Goal: Task Accomplishment & Management: Manage account settings

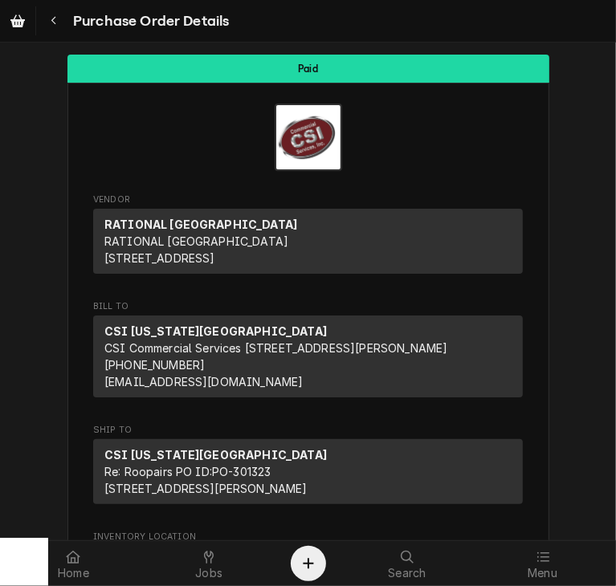
scroll to position [240, 0]
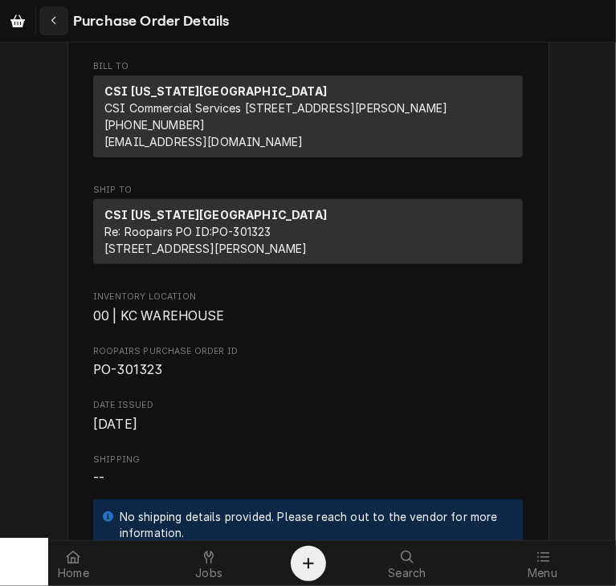
click at [49, 17] on div "Navigate back" at bounding box center [54, 21] width 16 height 16
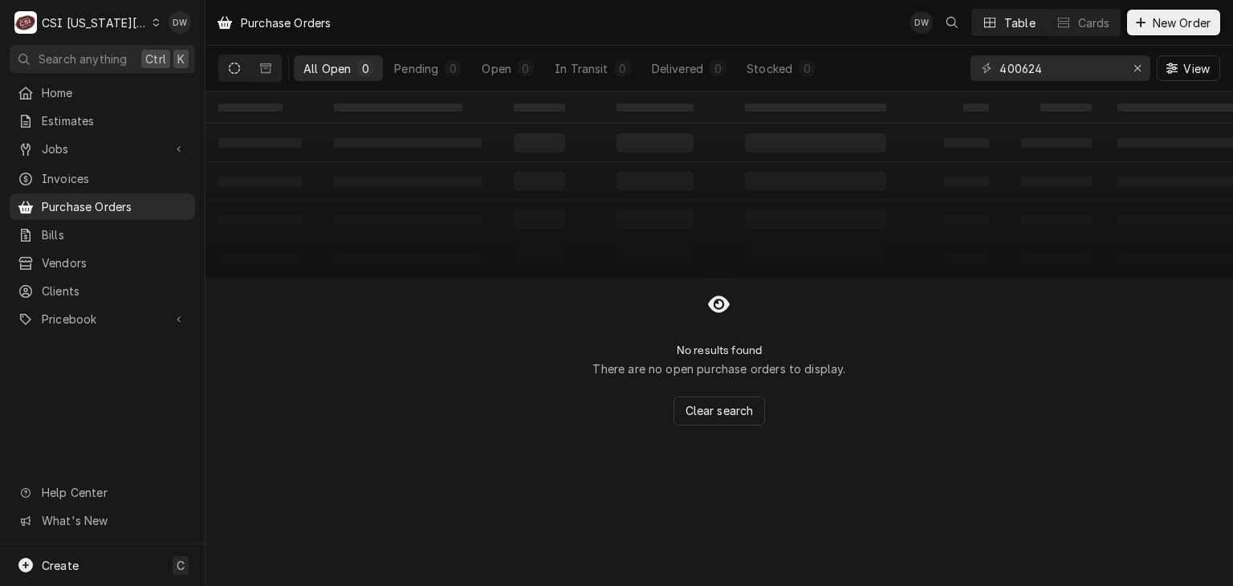
click at [140, 16] on div "C CSI Kansas City" at bounding box center [87, 22] width 155 height 32
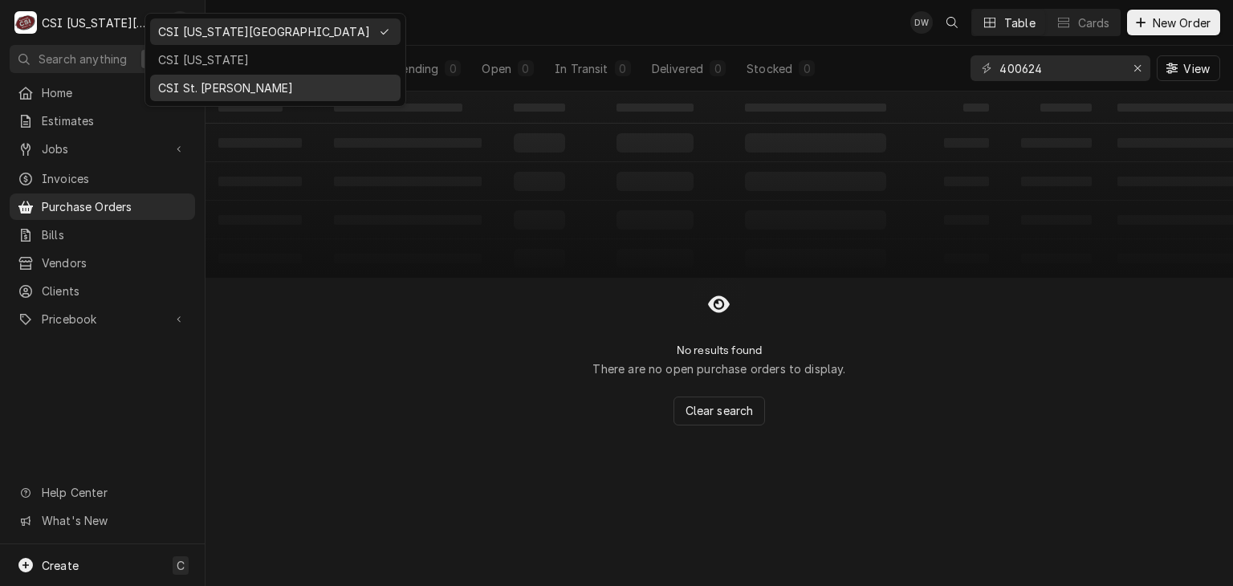
click at [173, 87] on div "CSI St. [PERSON_NAME]" at bounding box center [275, 87] width 234 height 17
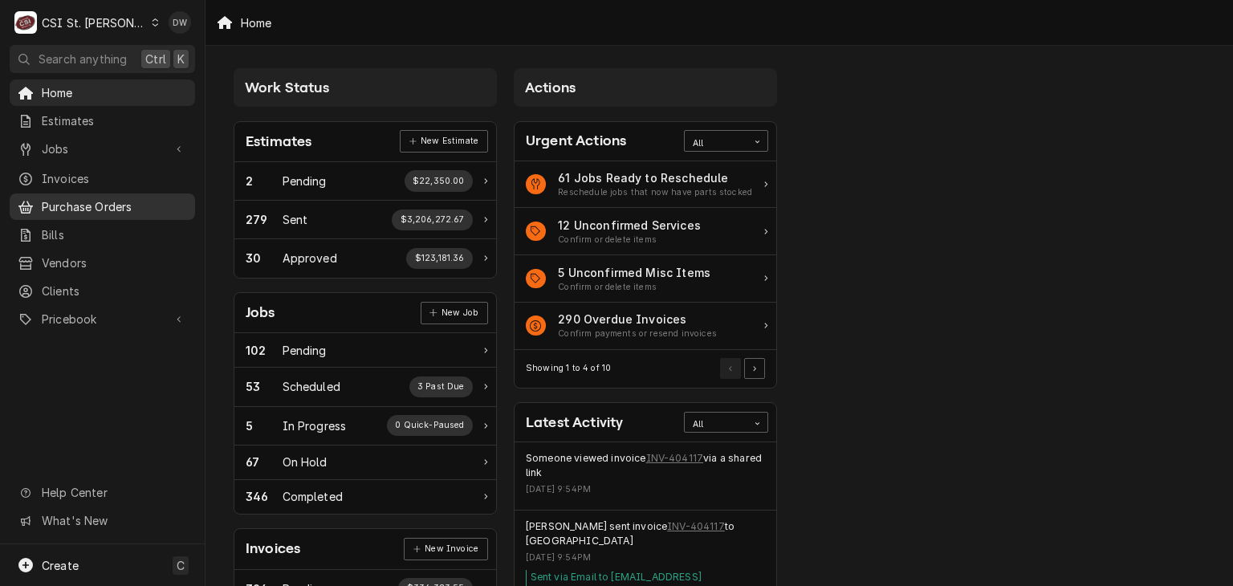
click at [64, 200] on span "Purchase Orders" at bounding box center [114, 206] width 145 height 17
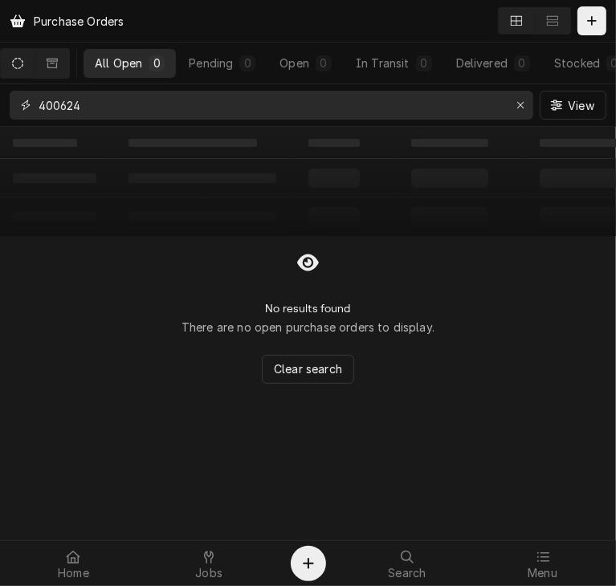
drag, startPoint x: 104, startPoint y: 100, endPoint x: 26, endPoint y: 123, distance: 80.3
click at [26, 123] on div "400624 View" at bounding box center [308, 105] width 616 height 42
type input "400957"
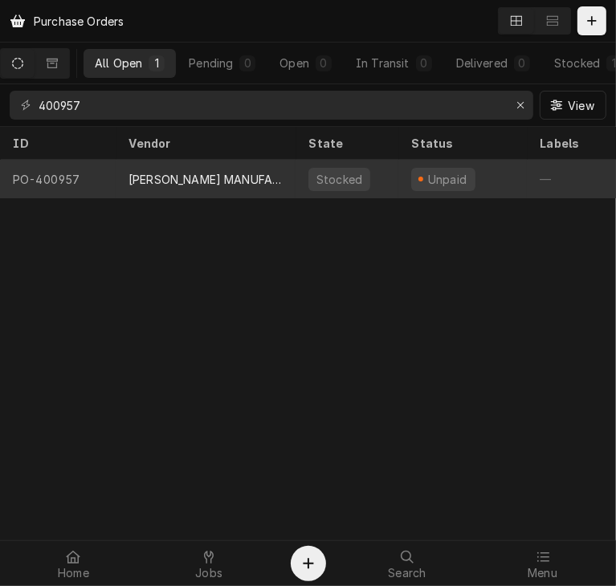
click at [193, 179] on div "[PERSON_NAME] MANUFACTURING" at bounding box center [205, 179] width 154 height 17
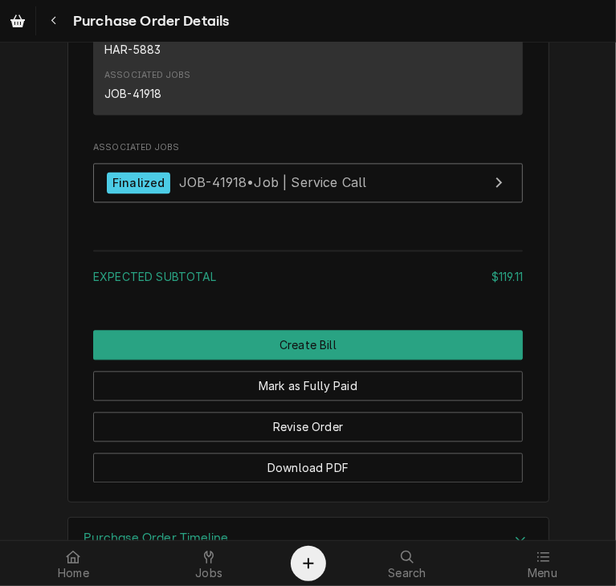
scroll to position [1618, 0]
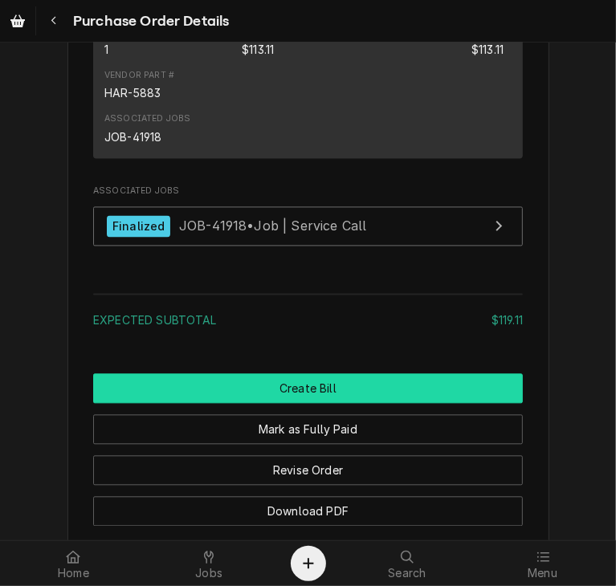
click at [337, 403] on button "Create Bill" at bounding box center [307, 388] width 429 height 30
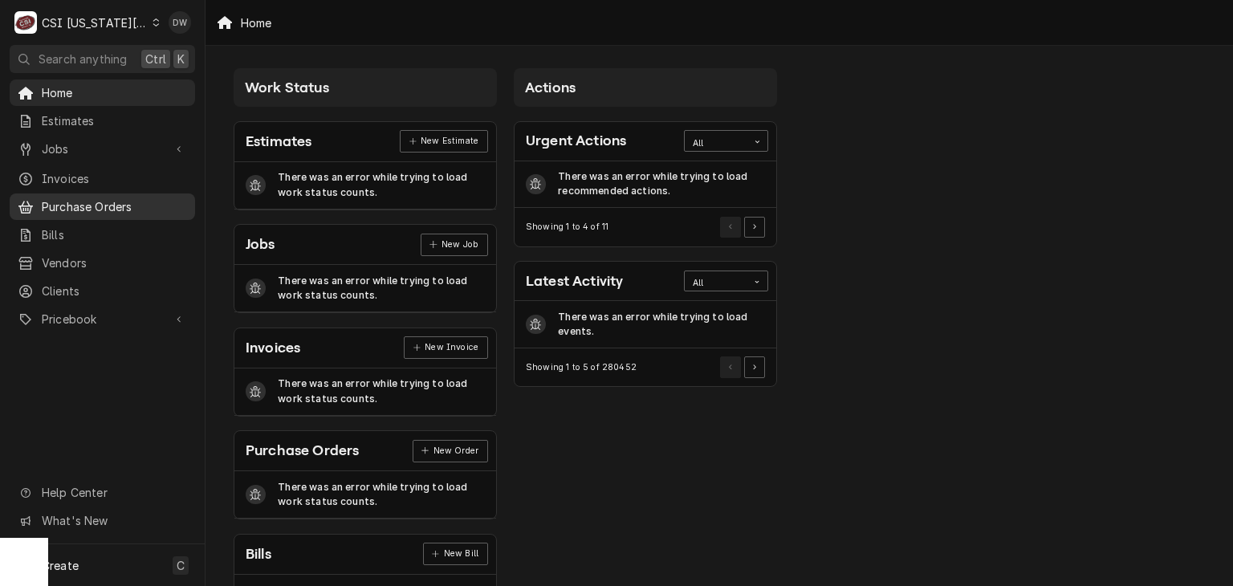
click at [108, 198] on span "Purchase Orders" at bounding box center [114, 206] width 145 height 17
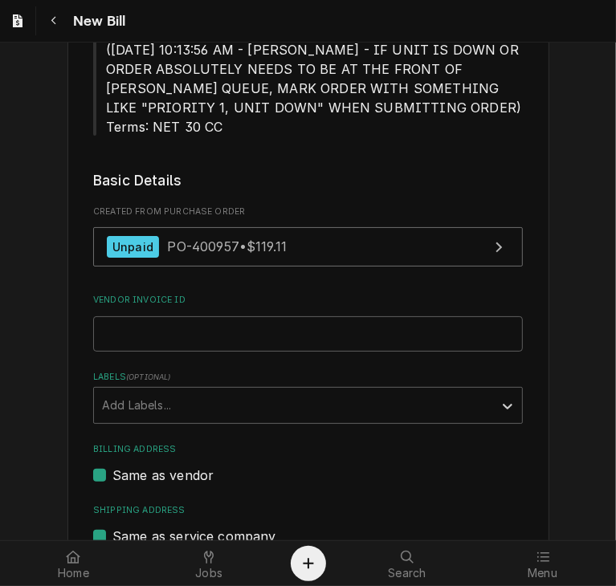
scroll to position [152, 0]
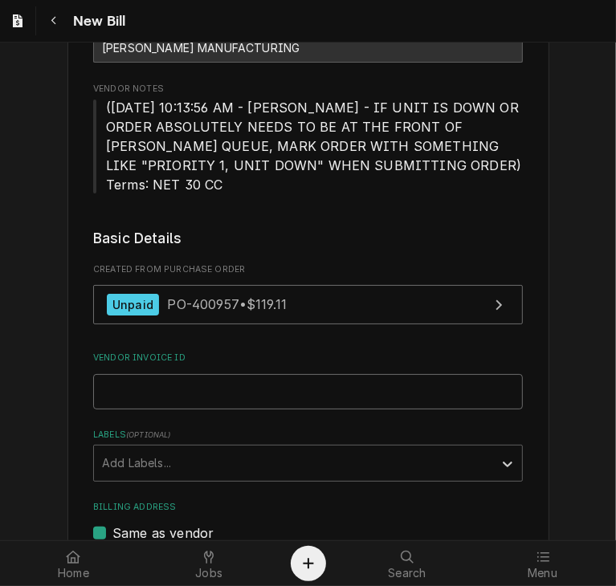
click at [219, 394] on input "Vendor Invoice ID" at bounding box center [307, 391] width 429 height 35
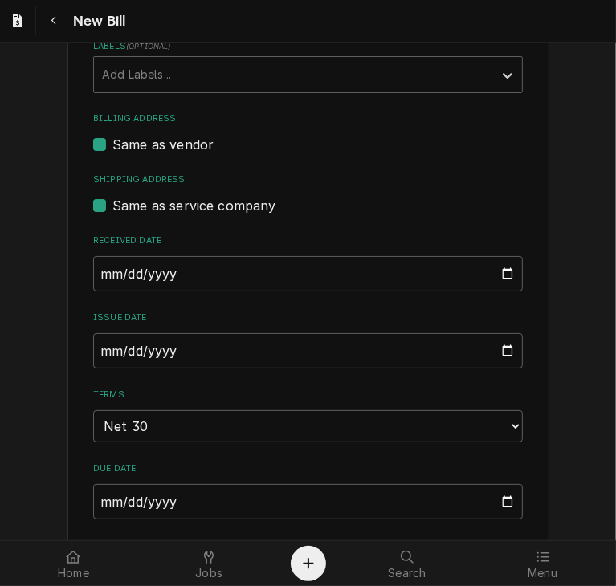
scroll to position [549, 0]
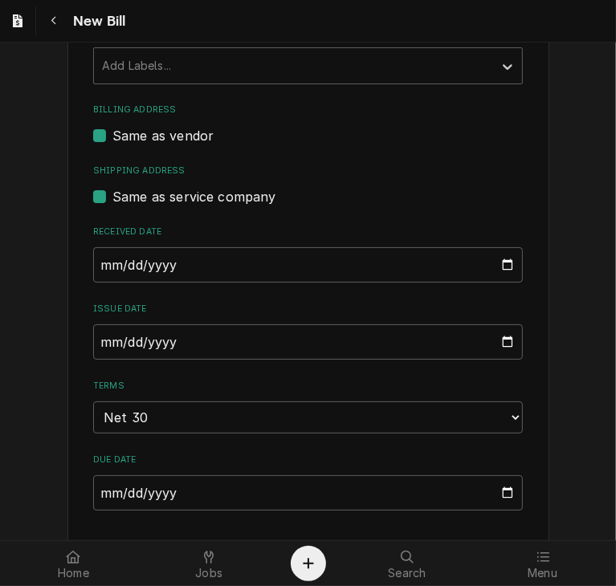
type input "1163847"
click at [96, 333] on input "2025-09-29" at bounding box center [307, 341] width 429 height 35
type input "2025-08-29"
type input "2025-08-07"
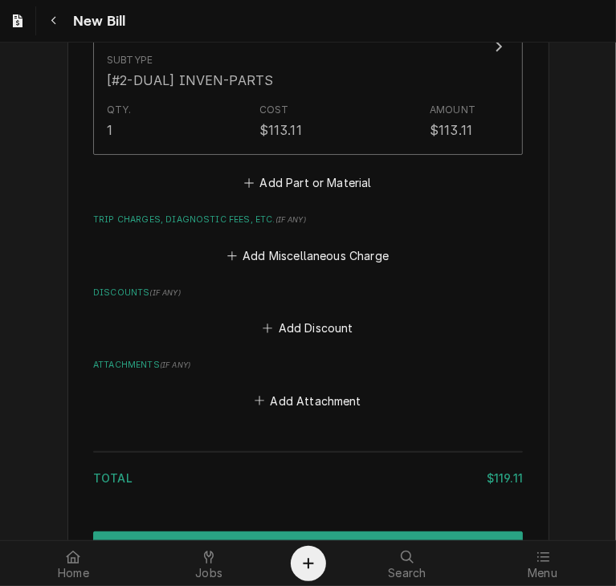
scroll to position [1603, 0]
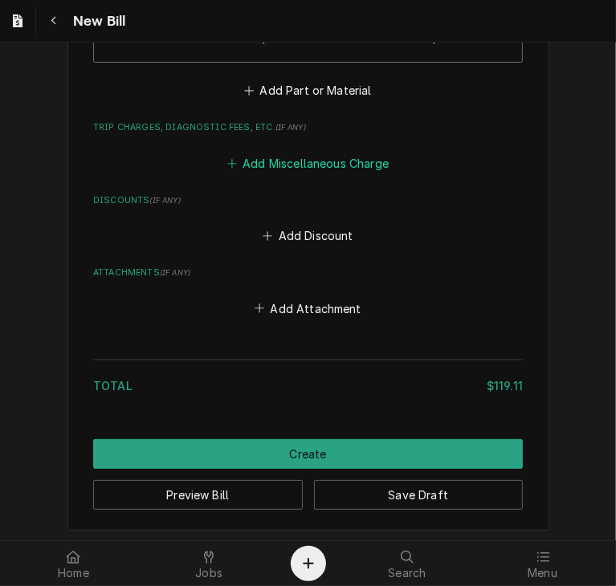
click at [340, 158] on button "Add Miscellaneous Charge" at bounding box center [307, 163] width 167 height 22
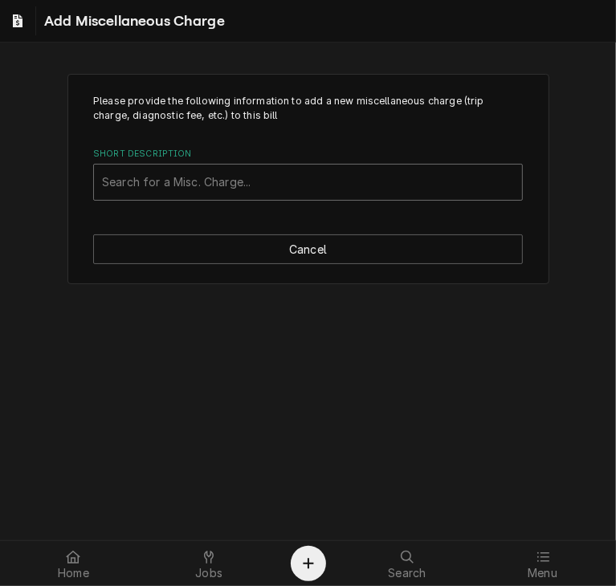
click at [257, 177] on div "Short Description" at bounding box center [308, 182] width 412 height 29
type input "ship"
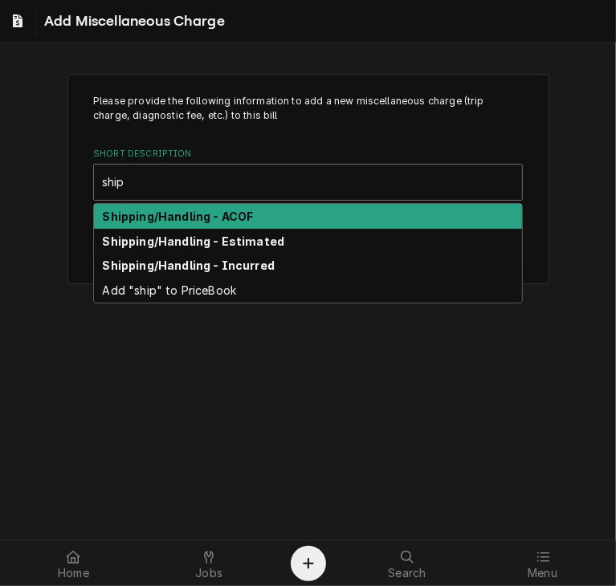
click at [250, 218] on div "Shipping/Handling - ACOF" at bounding box center [308, 216] width 428 height 25
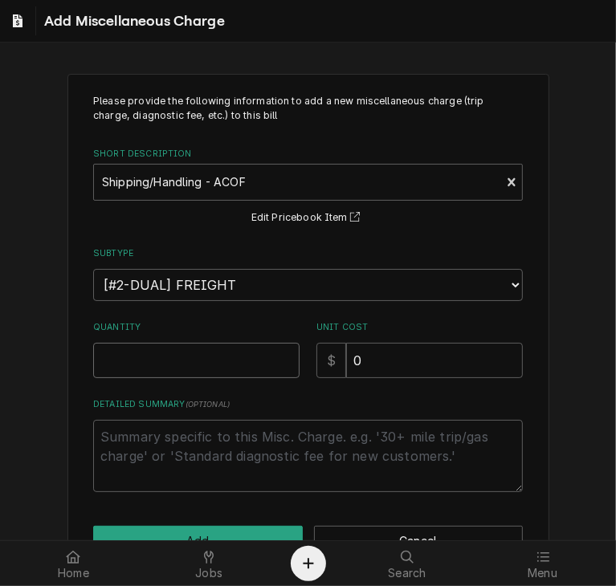
click at [205, 356] on input "Quantity" at bounding box center [196, 360] width 206 height 35
type textarea "x"
type input "1"
drag, startPoint x: 359, startPoint y: 357, endPoint x: 301, endPoint y: 353, distance: 57.9
click at [301, 353] on div "Quantity 1 Unit Cost $ 0" at bounding box center [307, 349] width 429 height 57
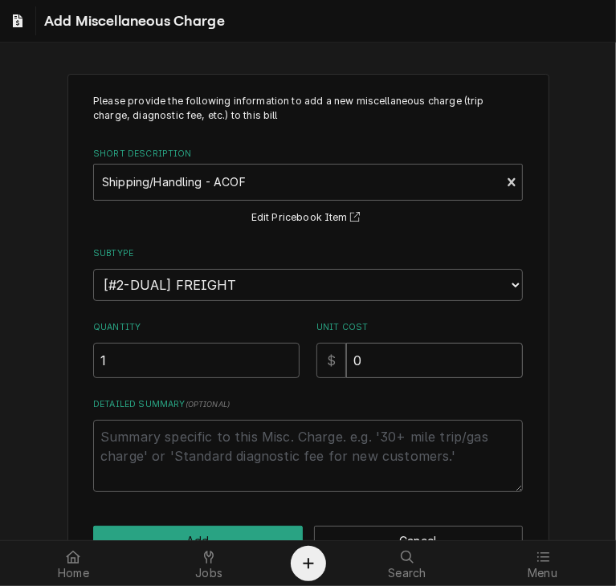
type textarea "x"
type input "5"
type textarea "x"
type input "58"
type textarea "x"
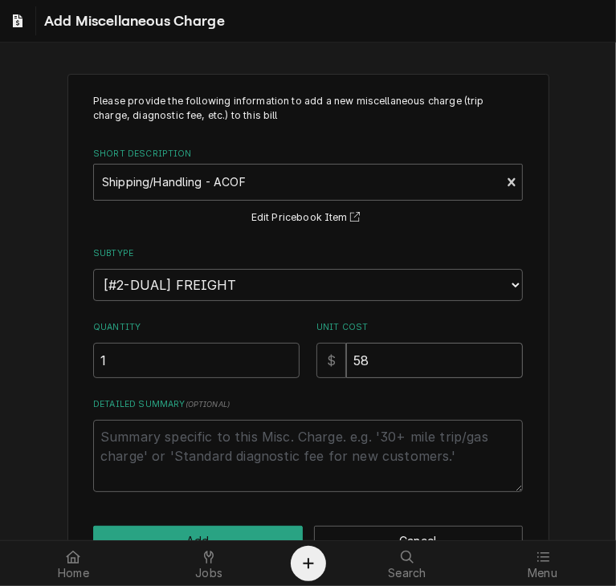
type input "58.9"
type textarea "x"
type input "58.99"
click at [195, 527] on button "Add" at bounding box center [197, 541] width 209 height 30
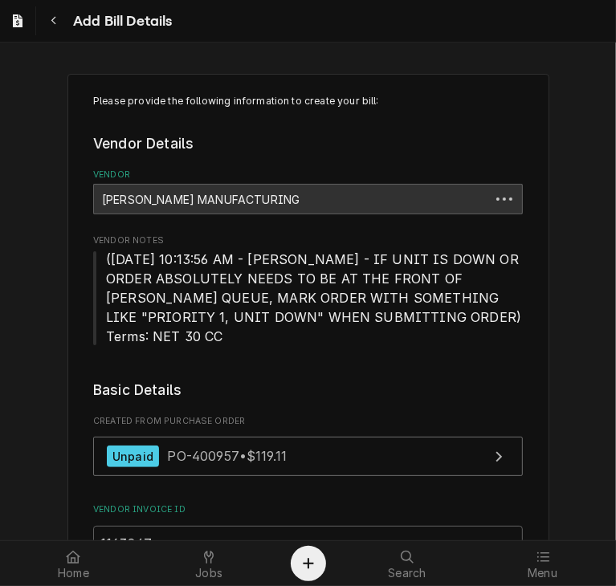
scroll to position [1683, 0]
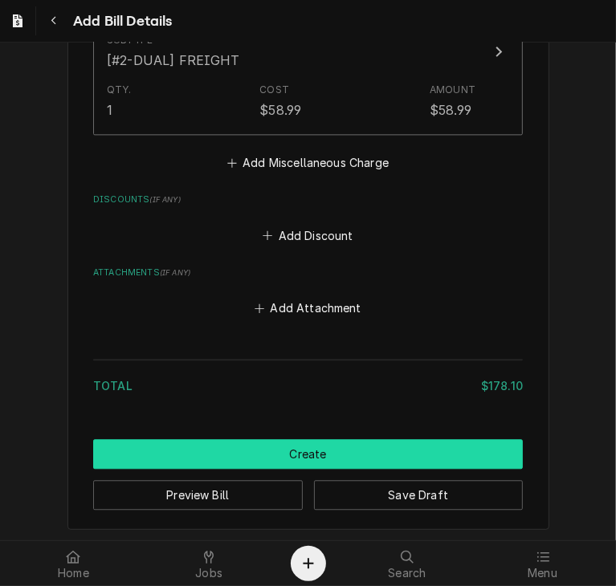
click at [422, 447] on button "Create" at bounding box center [307, 454] width 429 height 30
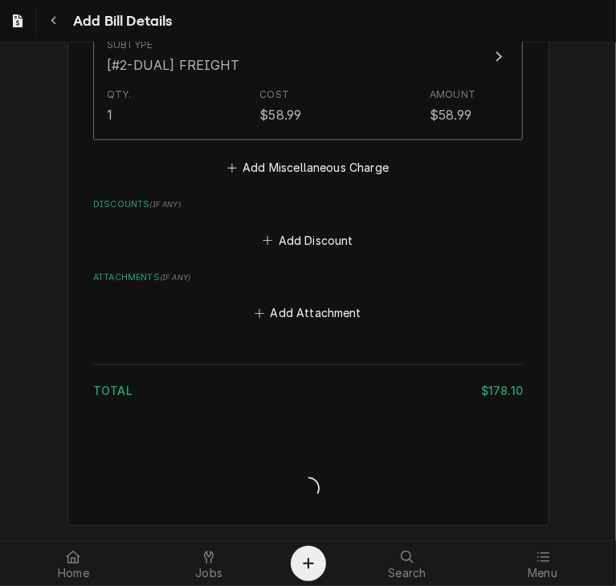
scroll to position [1770, 0]
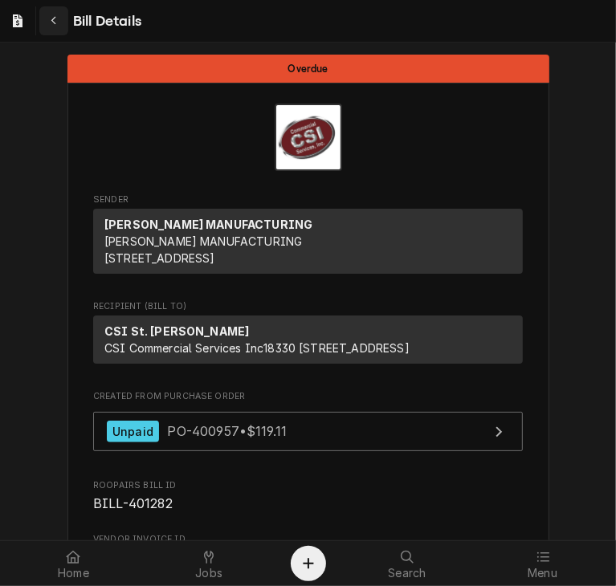
click at [49, 18] on div "Navigate back" at bounding box center [54, 21] width 16 height 16
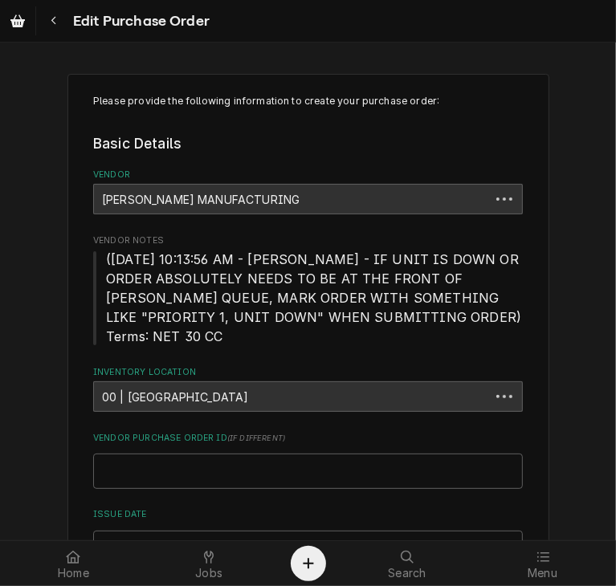
type textarea "x"
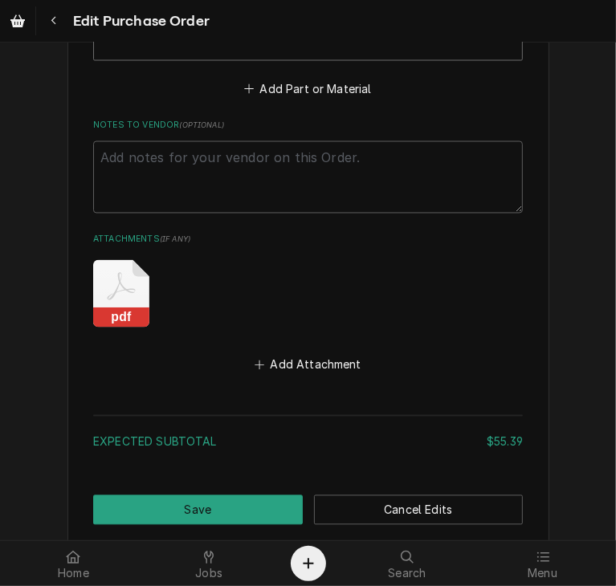
scroll to position [1474, 0]
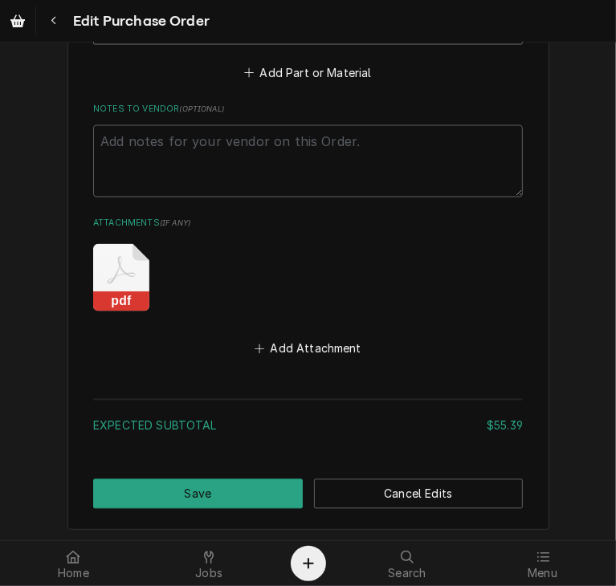
click at [93, 291] on rect "Attachments" at bounding box center [121, 301] width 56 height 20
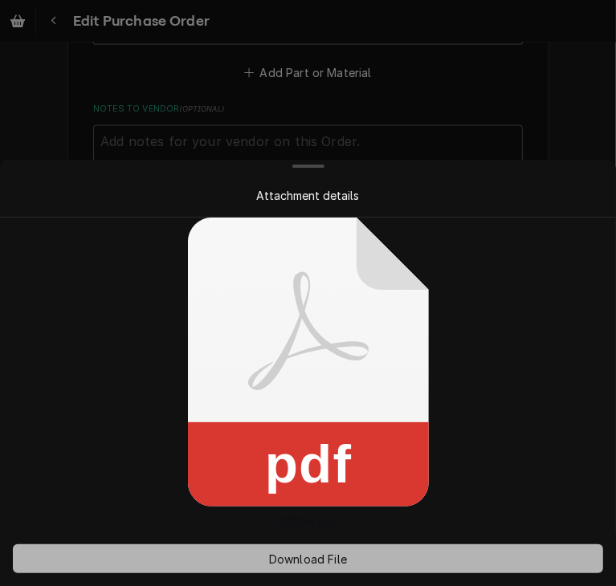
click at [301, 563] on span "Download File" at bounding box center [308, 559] width 84 height 17
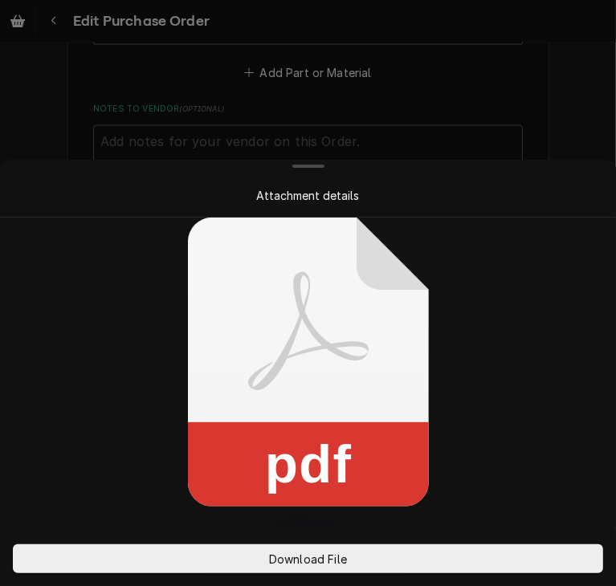
click at [50, 136] on div at bounding box center [308, 293] width 616 height 586
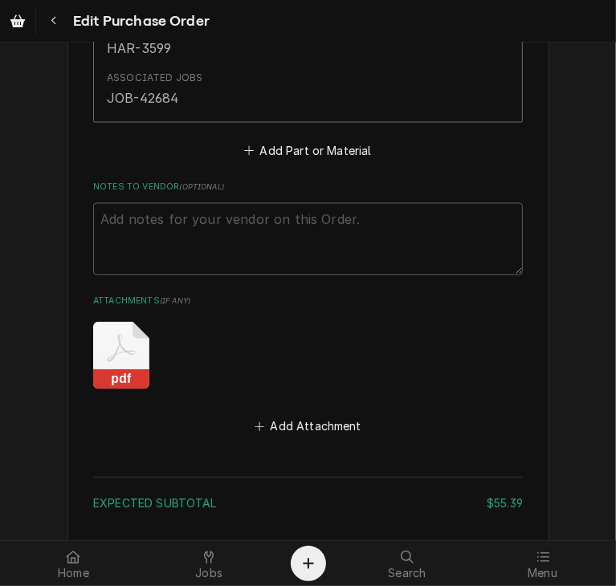
scroll to position [1548, 0]
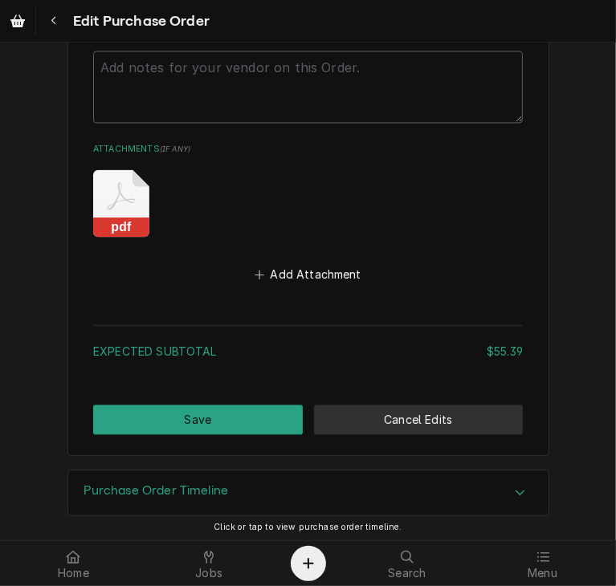
click at [429, 421] on button "Cancel Edits" at bounding box center [418, 420] width 209 height 30
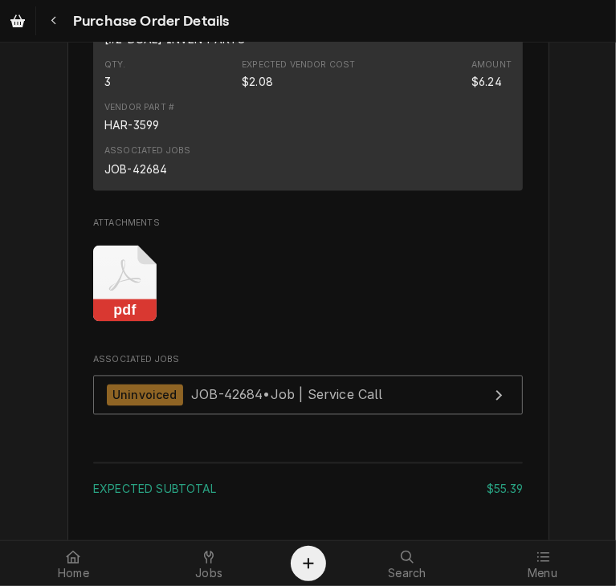
scroll to position [1504, 0]
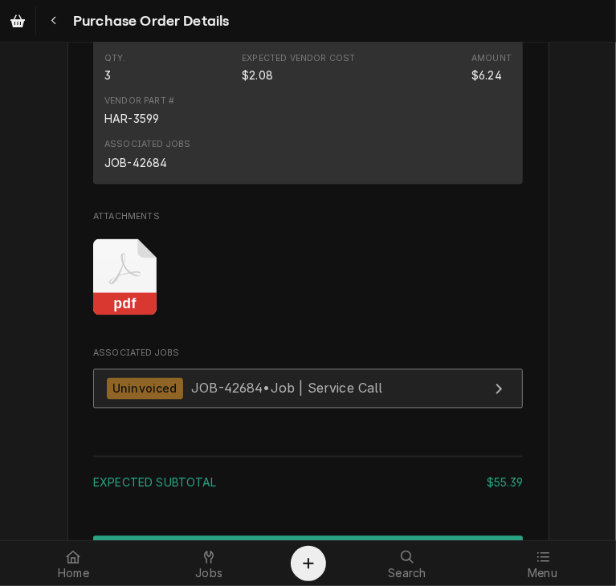
click at [230, 400] on div "Uninvoiced JOB-42684 • Job | Service Call" at bounding box center [245, 389] width 276 height 22
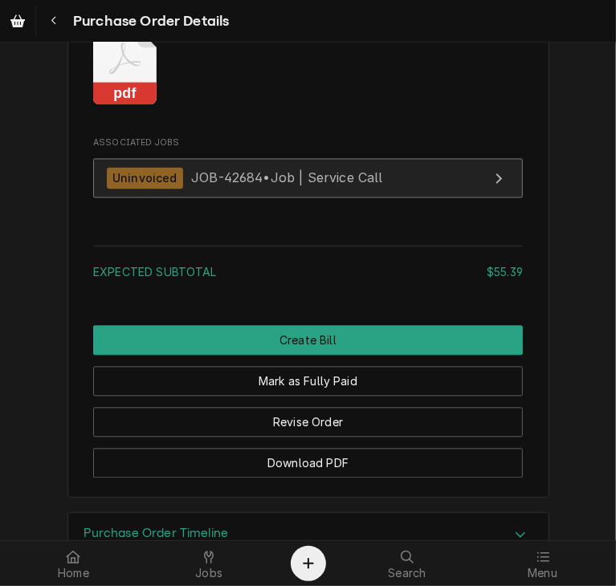
scroll to position [1719, 0]
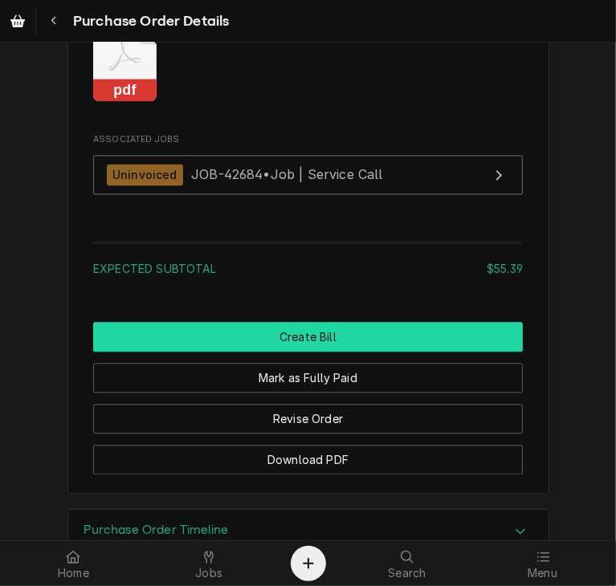
click at [386, 352] on button "Create Bill" at bounding box center [307, 337] width 429 height 30
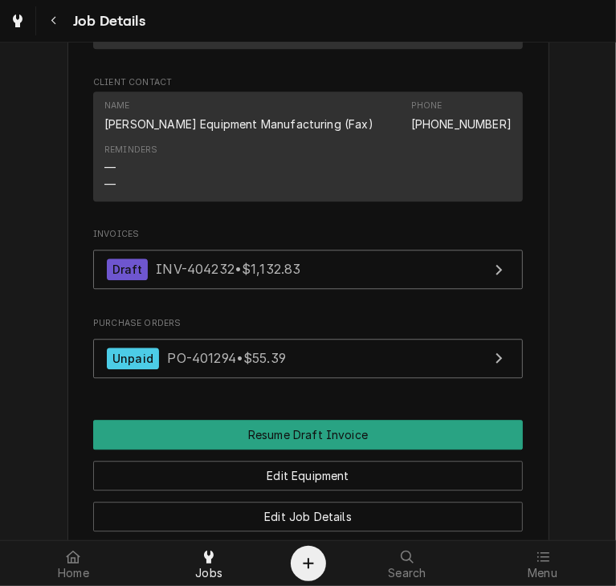
scroll to position [2050, 0]
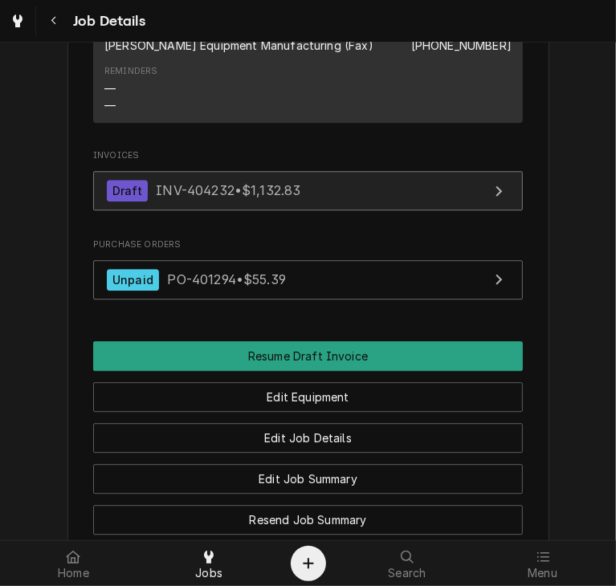
click at [308, 199] on link "Draft INV-404232 • $1,132.83" at bounding box center [307, 190] width 429 height 39
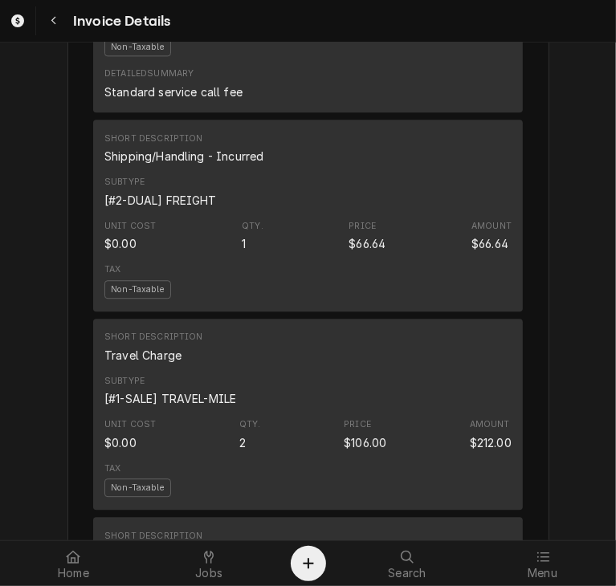
scroll to position [2061, 0]
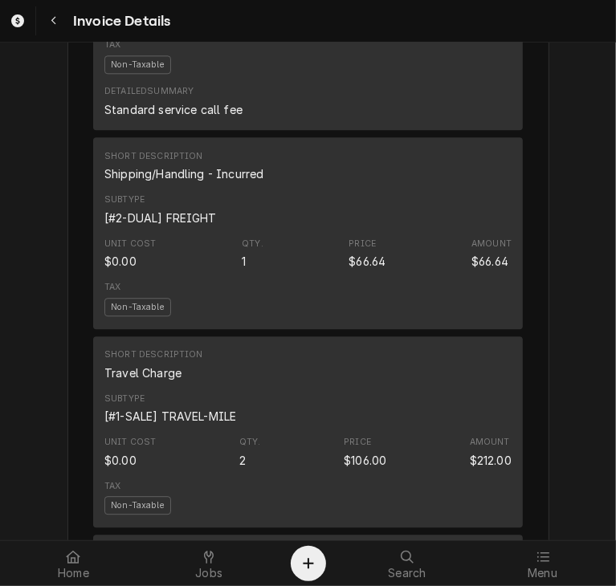
click at [571, 192] on div "Draft Preview Sender CSI St. Louis CSI Commercial Services Inc18330 Edison Ave …" at bounding box center [308, 58] width 616 height 4155
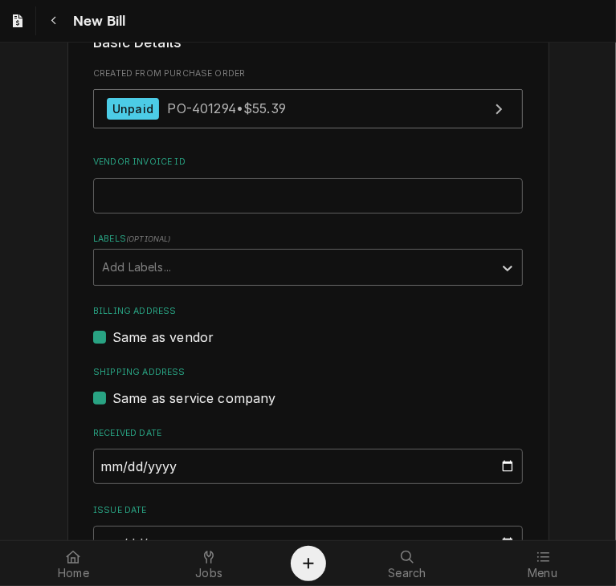
scroll to position [345, 0]
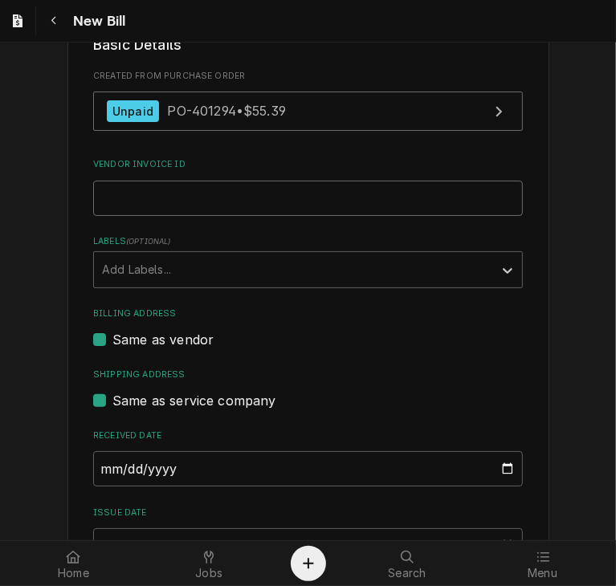
click at [141, 197] on input "Vendor Invoice ID" at bounding box center [307, 198] width 429 height 35
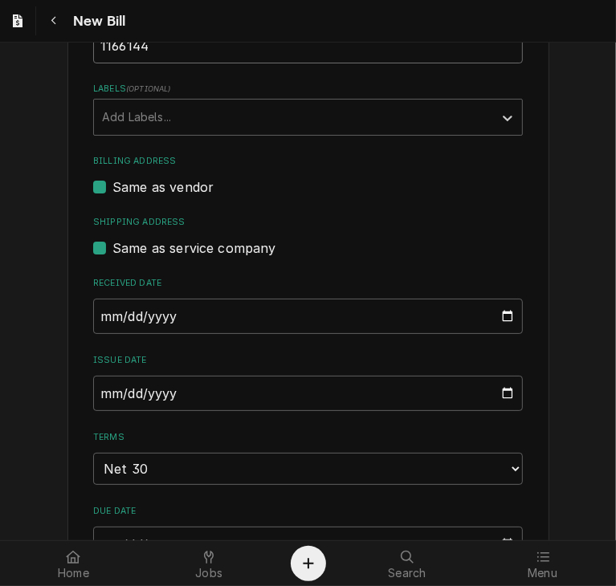
scroll to position [523, 0]
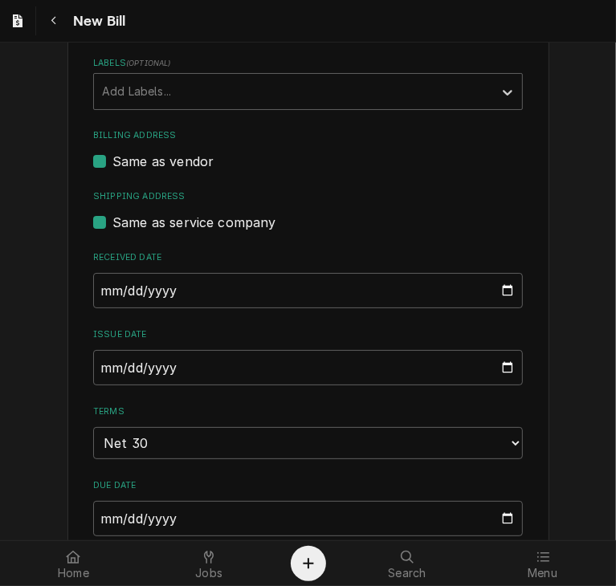
type input "1166144"
click at [97, 364] on input "2025-09-29" at bounding box center [307, 367] width 429 height 35
click at [119, 367] on input "2025-09-29" at bounding box center [307, 367] width 429 height 35
type input "2025-09-19"
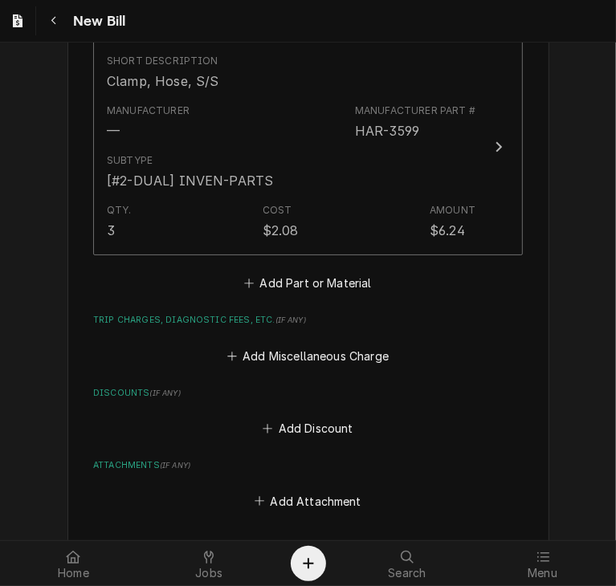
scroll to position [1413, 0]
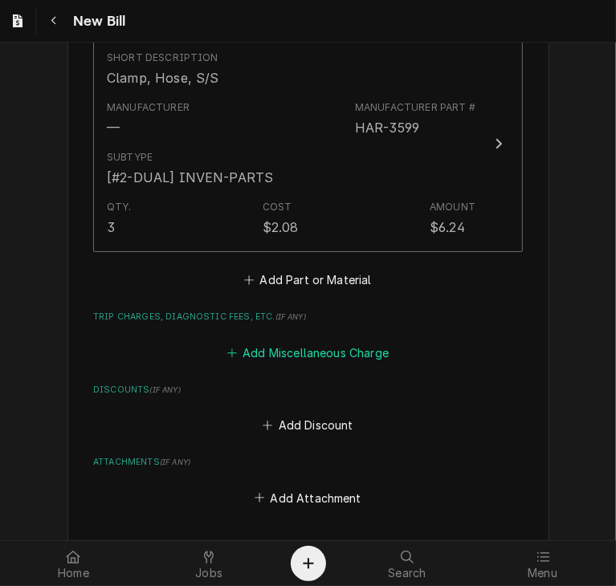
click at [352, 351] on button "Add Miscellaneous Charge" at bounding box center [307, 352] width 167 height 22
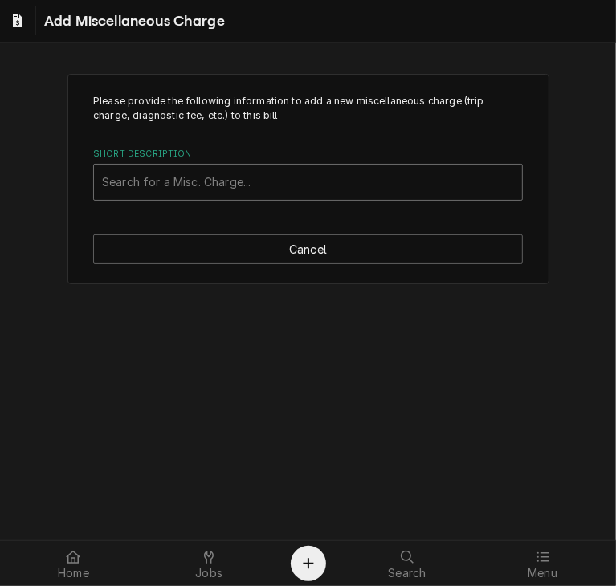
click at [193, 171] on div "Short Description" at bounding box center [308, 182] width 412 height 29
type input "ship"
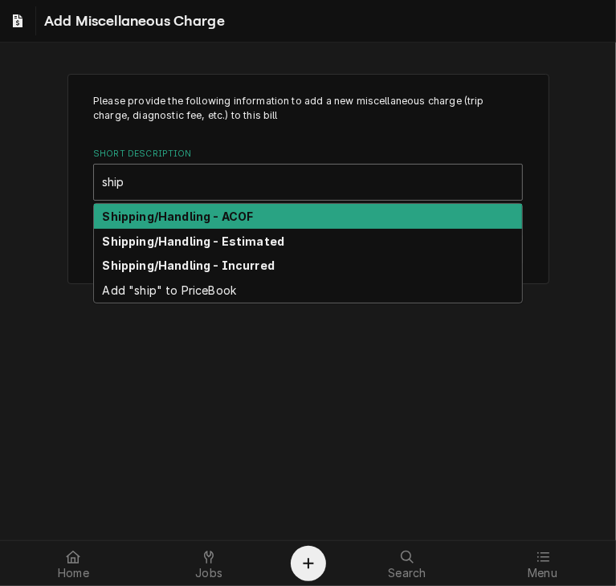
click at [199, 216] on strong "Shipping/Handling - ACOF" at bounding box center [178, 216] width 151 height 14
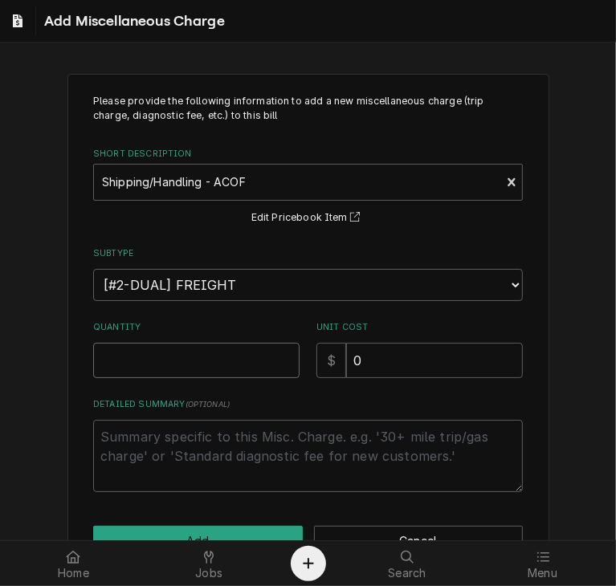
click at [182, 363] on input "Quantity" at bounding box center [196, 360] width 206 height 35
type textarea "x"
type input "1"
drag, startPoint x: 365, startPoint y: 354, endPoint x: 315, endPoint y: 363, distance: 51.3
click at [316, 363] on div "$ 0" at bounding box center [419, 360] width 206 height 35
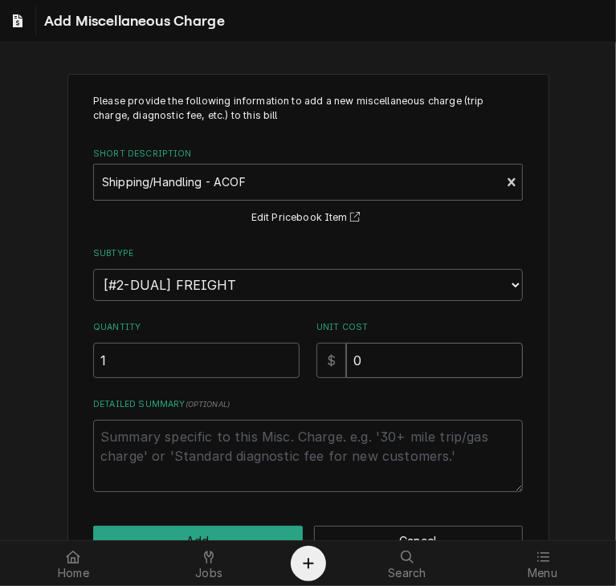
type textarea "x"
type input "5"
type textarea "x"
type input "59"
type textarea "x"
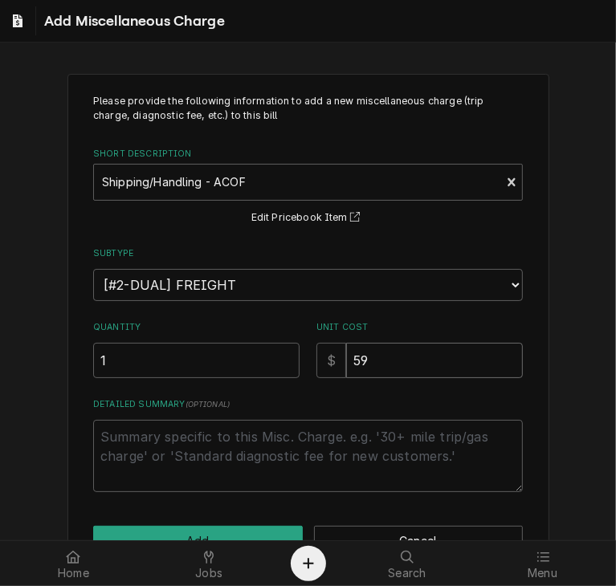
type input "59.6"
type textarea "x"
type input "59.64"
click at [234, 533] on button "Add" at bounding box center [197, 541] width 209 height 30
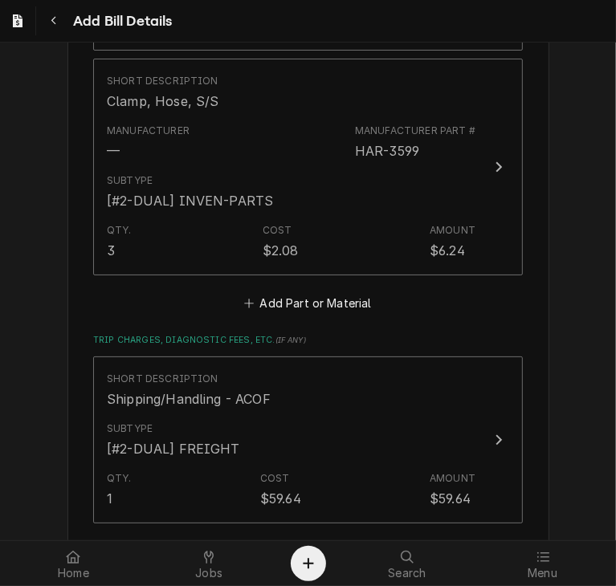
scroll to position [1357, 0]
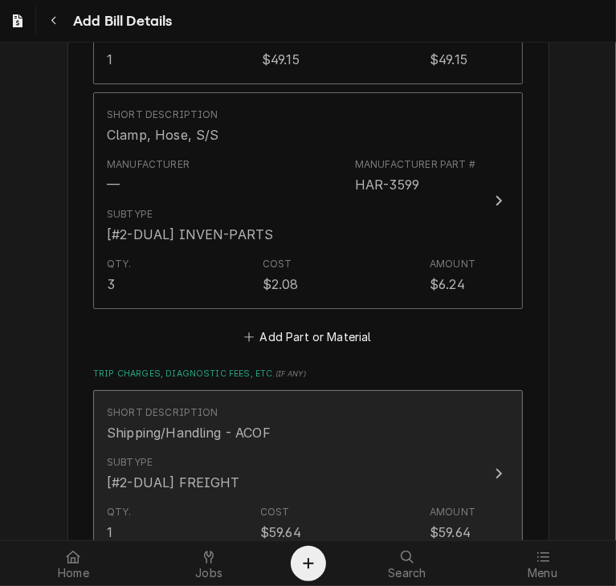
click at [496, 470] on icon "Update Line Item" at bounding box center [499, 474] width 6 height 10
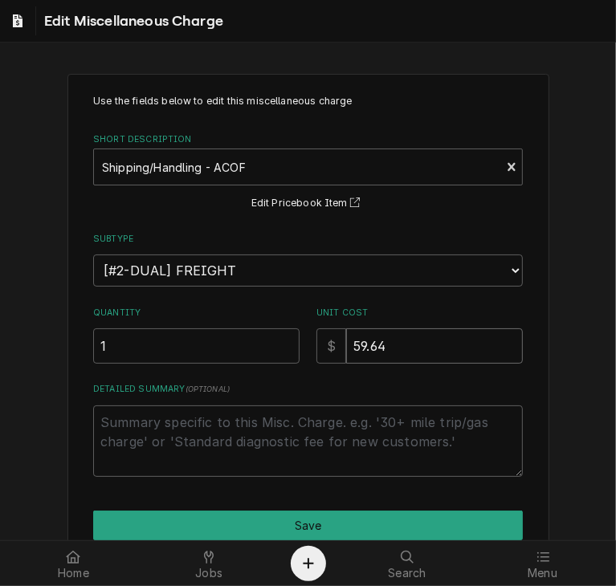
click at [413, 334] on input "59.64" at bounding box center [434, 345] width 177 height 35
type textarea "x"
type input "59.6"
type textarea "x"
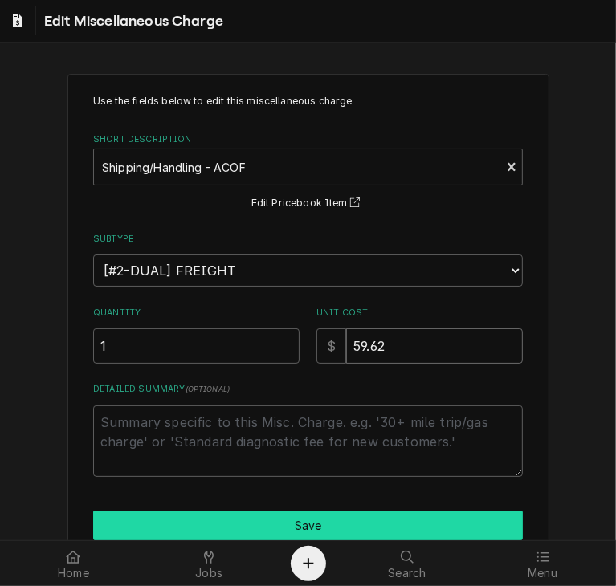
type input "59.62"
click at [279, 521] on button "Save" at bounding box center [307, 525] width 429 height 30
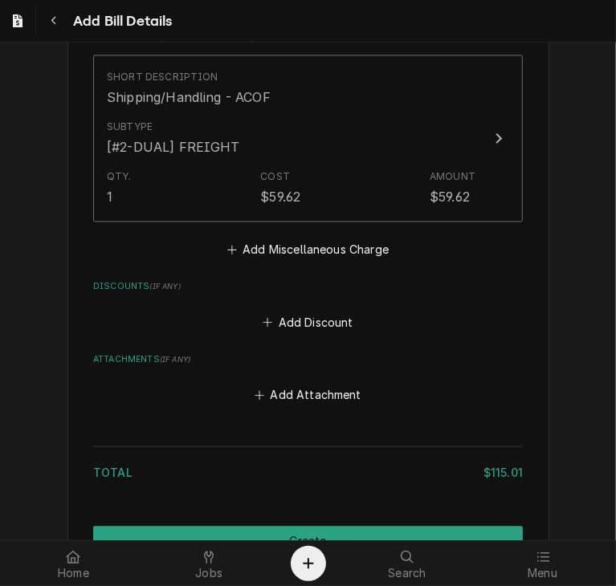
scroll to position [1733, 0]
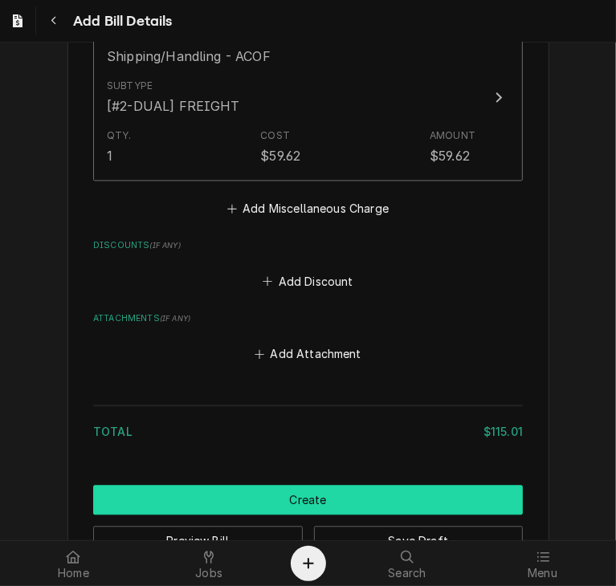
click at [442, 499] on button "Create" at bounding box center [307, 500] width 429 height 30
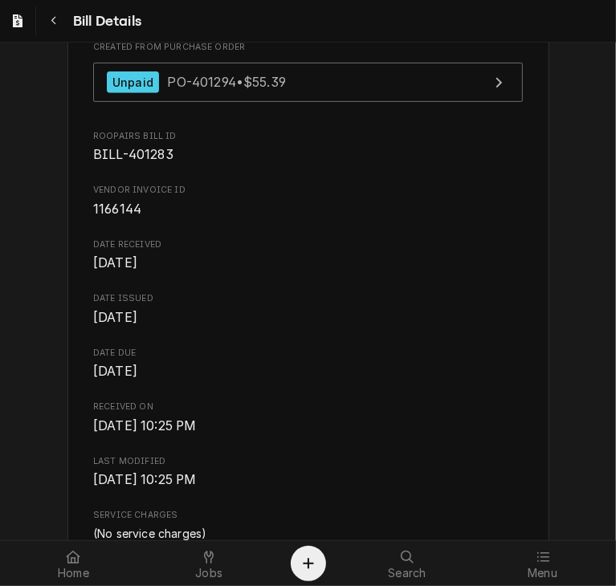
scroll to position [266, 0]
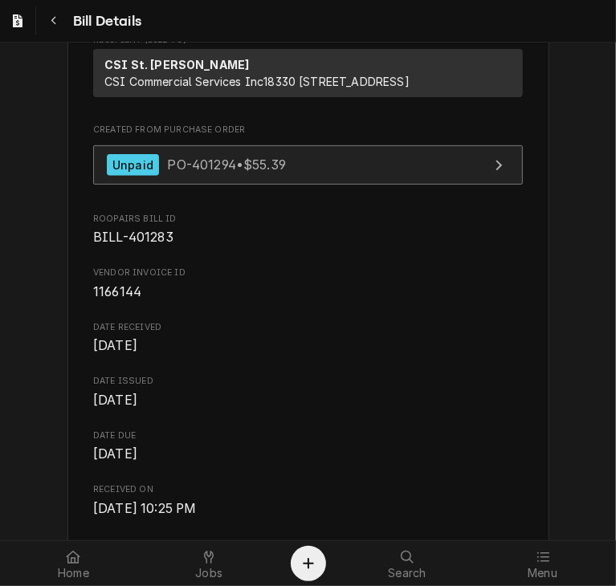
click at [338, 185] on link "Unpaid PO-401294 • $55.39" at bounding box center [307, 164] width 429 height 39
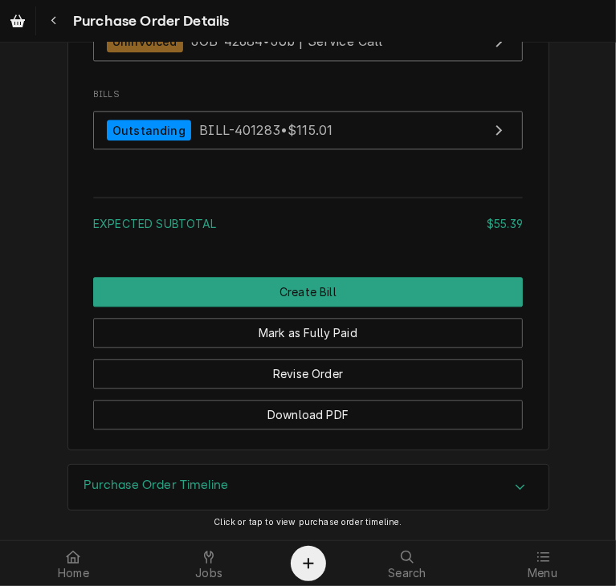
scroll to position [1885, 0]
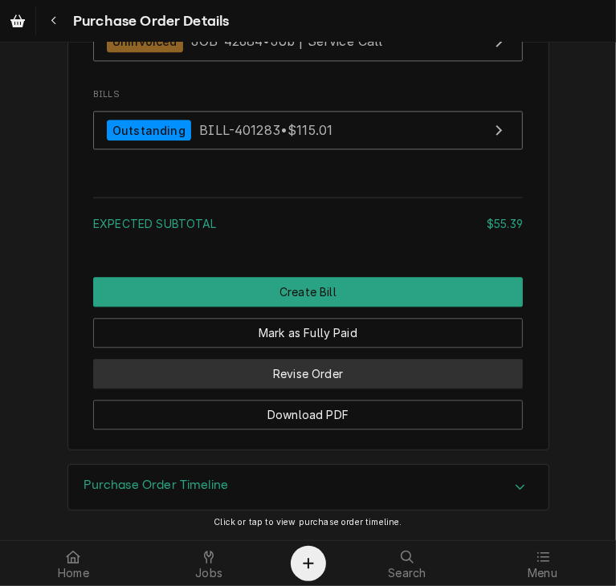
click at [334, 386] on button "Revise Order" at bounding box center [307, 374] width 429 height 30
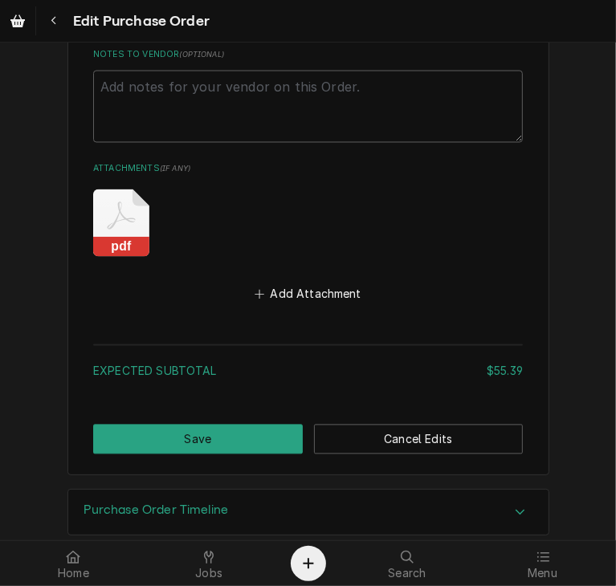
scroll to position [1548, 0]
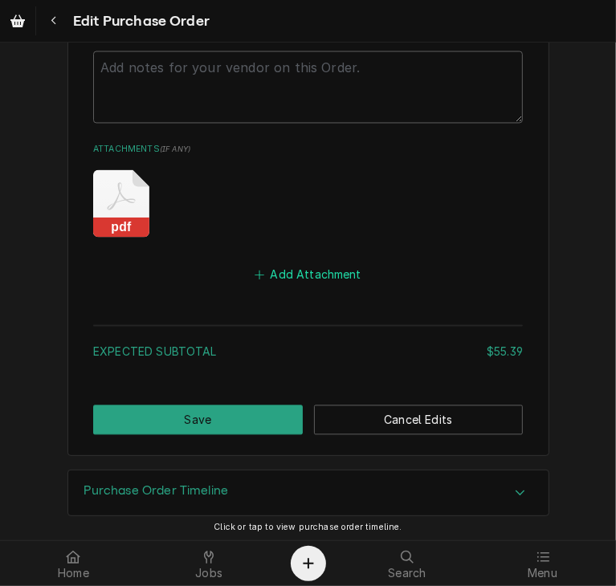
click at [324, 263] on button "Add Attachment" at bounding box center [308, 274] width 112 height 22
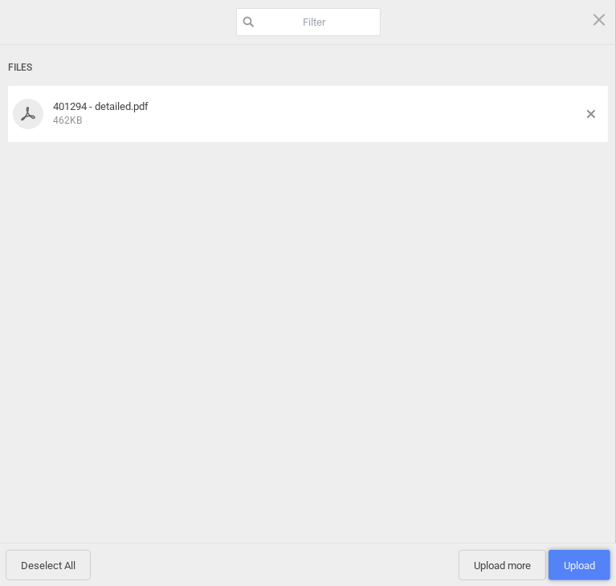
click at [573, 563] on span "Upload 1" at bounding box center [578, 565] width 31 height 12
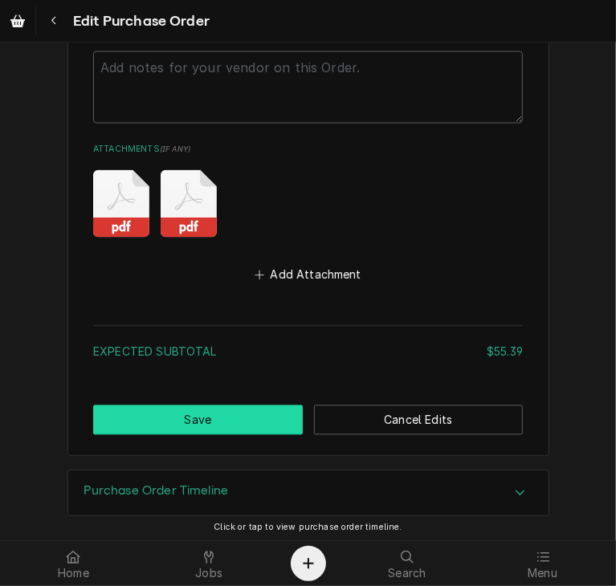
click at [217, 413] on button "Save" at bounding box center [197, 420] width 209 height 30
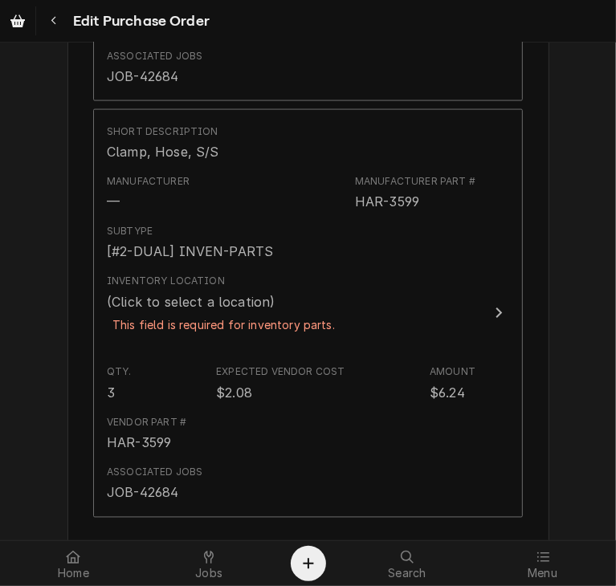
scroll to position [1263, 0]
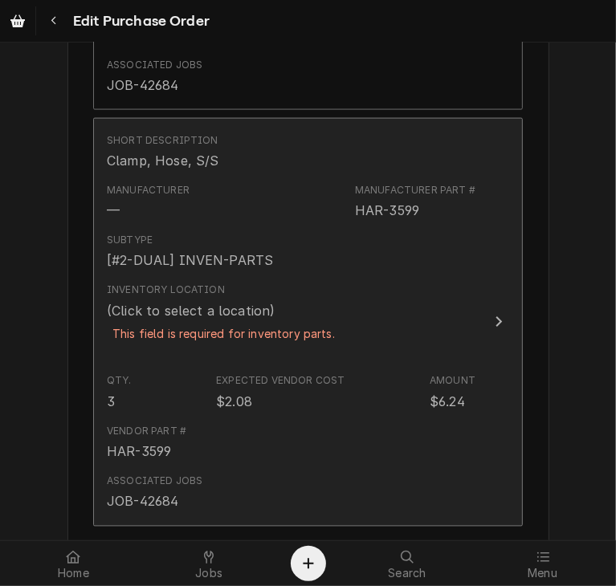
click at [494, 315] on icon "Update Line Item" at bounding box center [498, 321] width 8 height 13
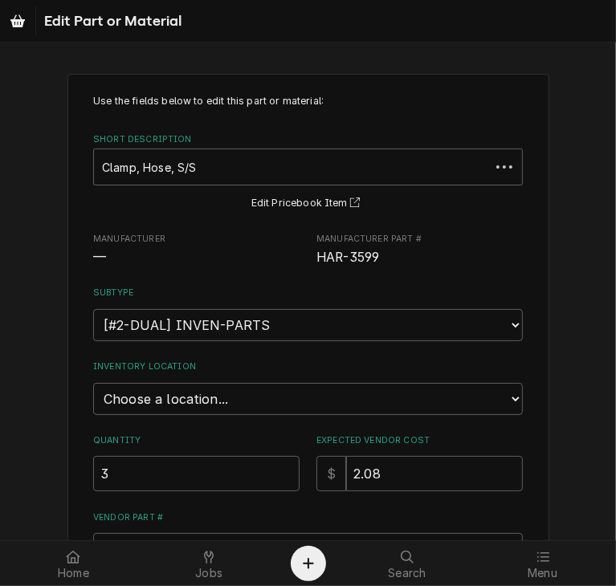
type textarea "x"
click at [506, 388] on select "Choose a location... 00 | STL WAREHOUSE 01 | CHUCK WAMBOLDT V#93 01 | COURTNEY …" at bounding box center [307, 399] width 429 height 32
select select "1370"
click at [93, 383] on select "Choose a location... 00 | STL WAREHOUSE 01 | CHUCK WAMBOLDT V#93 01 | COURTNEY …" at bounding box center [307, 399] width 429 height 32
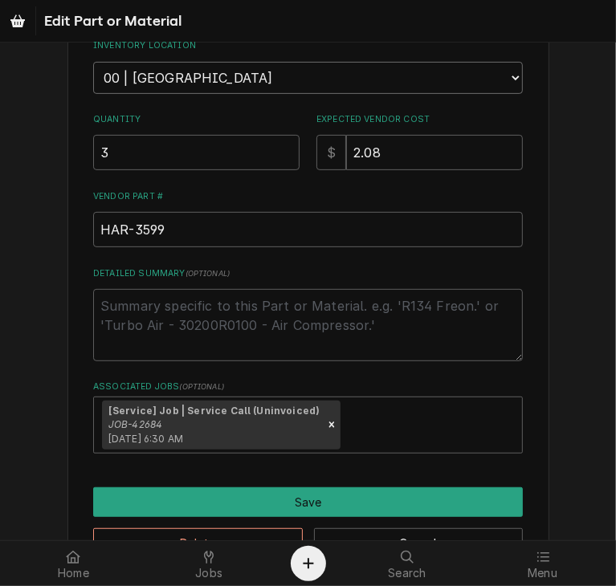
scroll to position [369, 0]
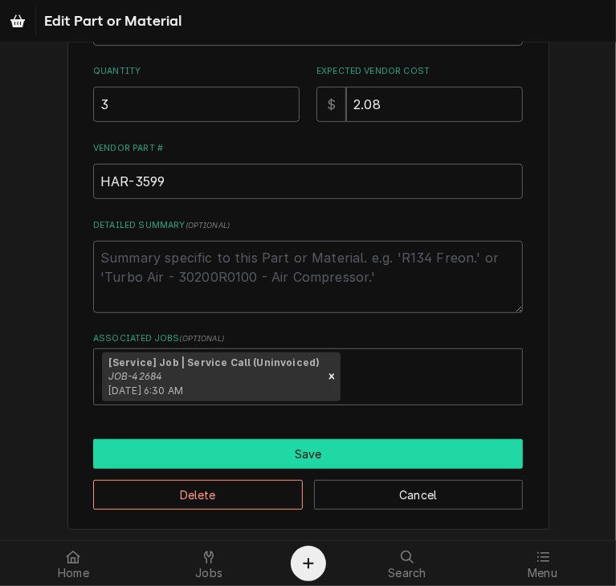
click at [388, 451] on button "Save" at bounding box center [307, 454] width 429 height 30
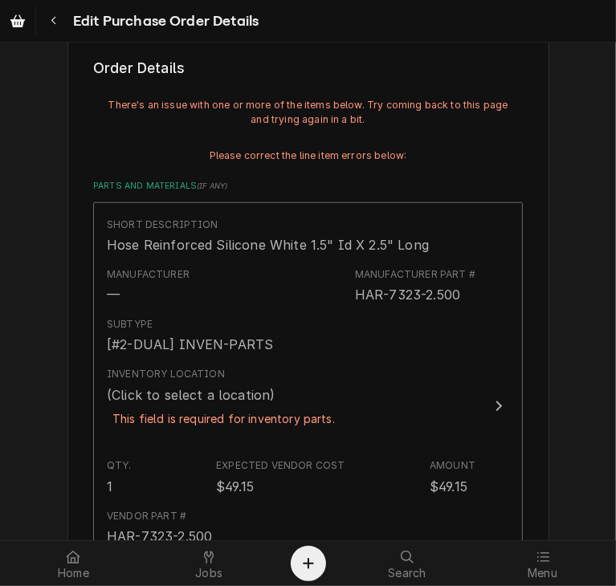
scroll to position [765, 0]
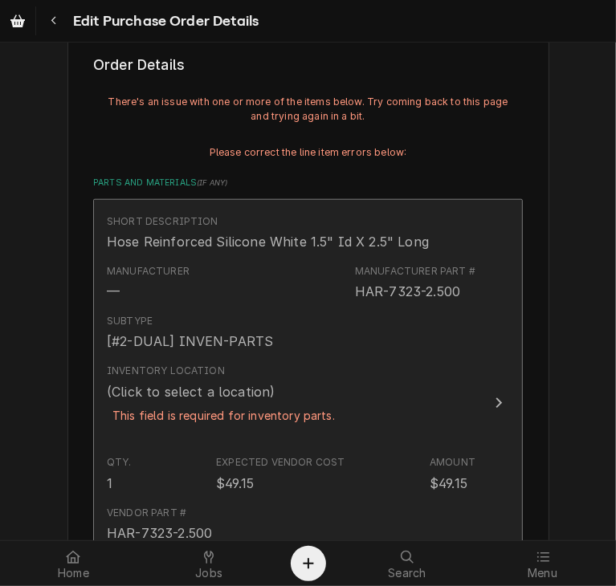
click at [495, 399] on icon "Update Line Item" at bounding box center [498, 403] width 8 height 13
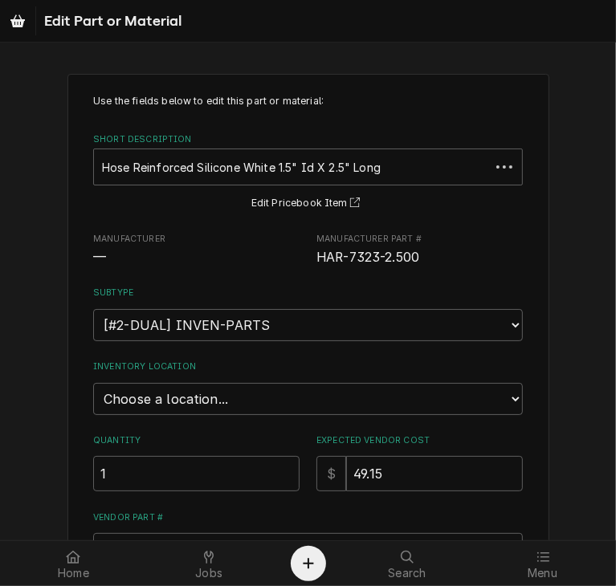
type textarea "x"
click at [505, 408] on select "Choose a location... 00 | STL WAREHOUSE 01 | CHUCK WAMBOLDT V#93 01 | COURTNEY …" at bounding box center [307, 399] width 429 height 32
select select "1370"
click at [93, 383] on select "Choose a location... 00 | STL WAREHOUSE 01 | CHUCK WAMBOLDT V#93 01 | COURTNEY …" at bounding box center [307, 399] width 429 height 32
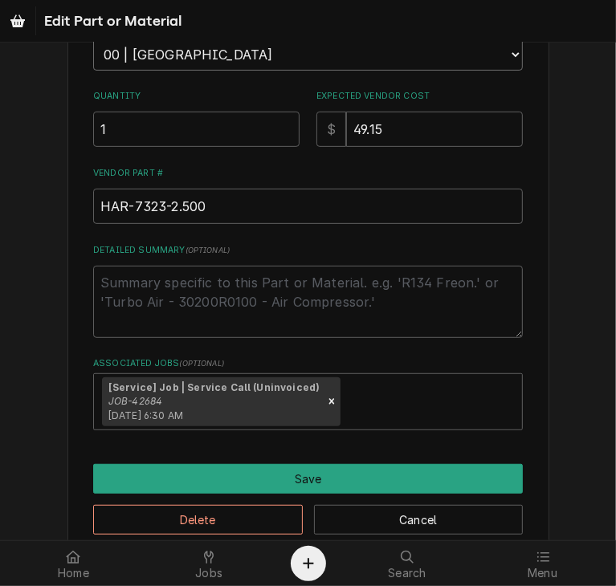
scroll to position [369, 0]
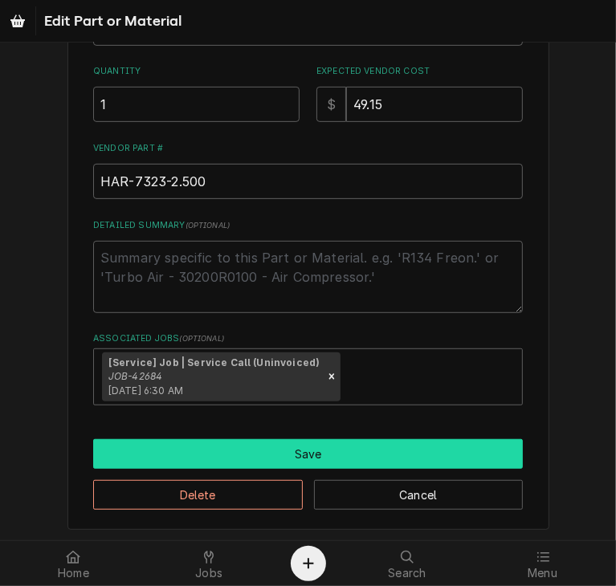
click at [429, 442] on button "Save" at bounding box center [307, 454] width 429 height 30
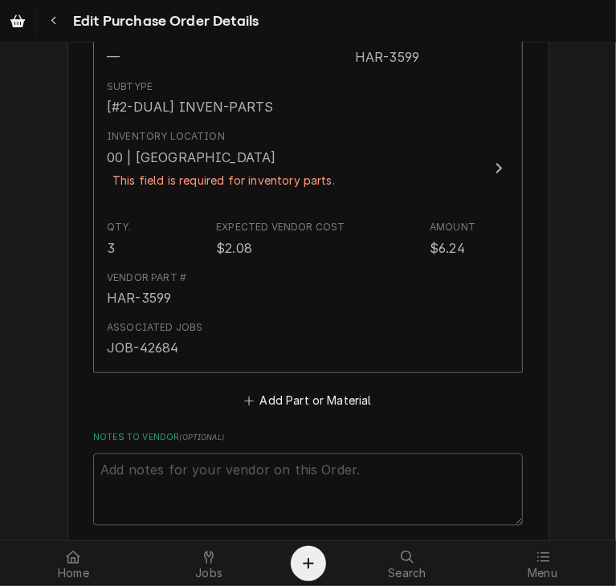
scroll to position [1818, 0]
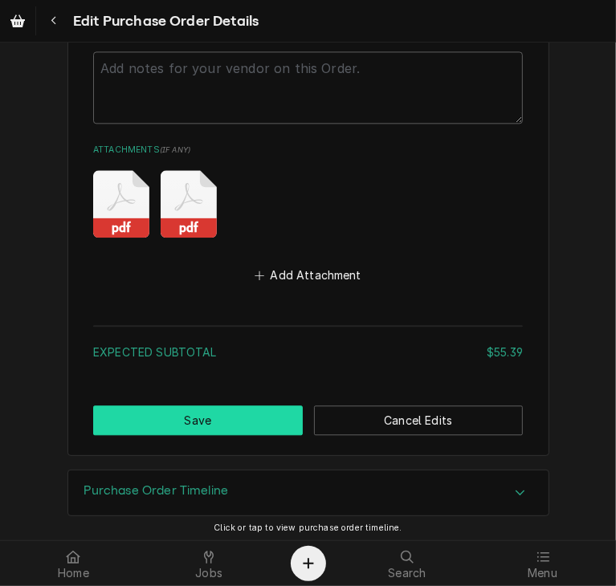
click at [218, 411] on button "Save" at bounding box center [197, 420] width 209 height 30
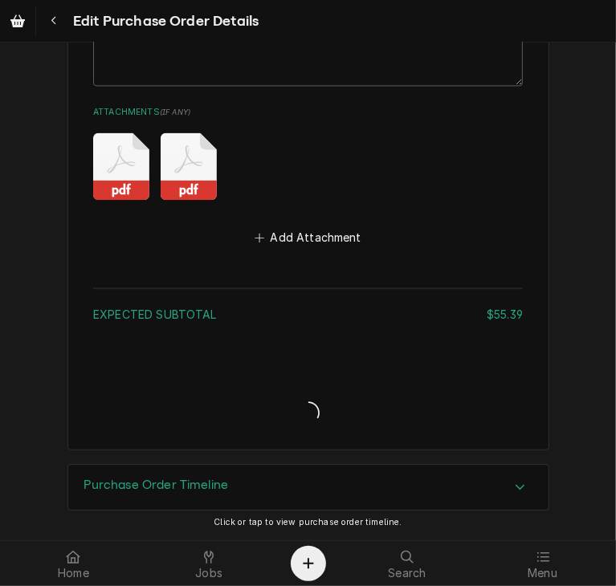
scroll to position [1763, 0]
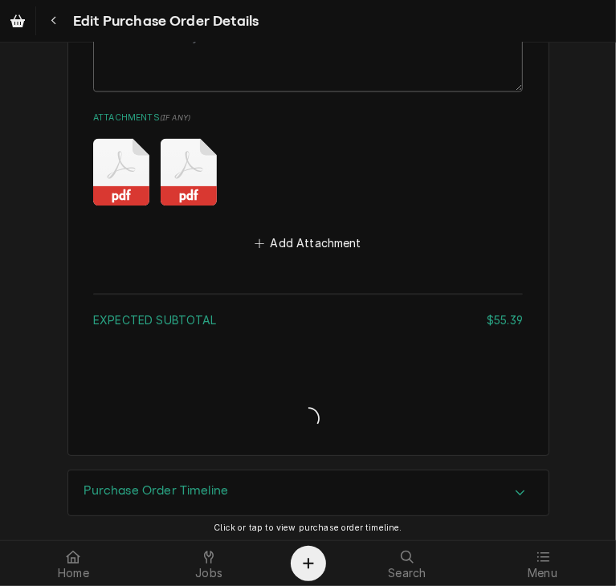
type textarea "x"
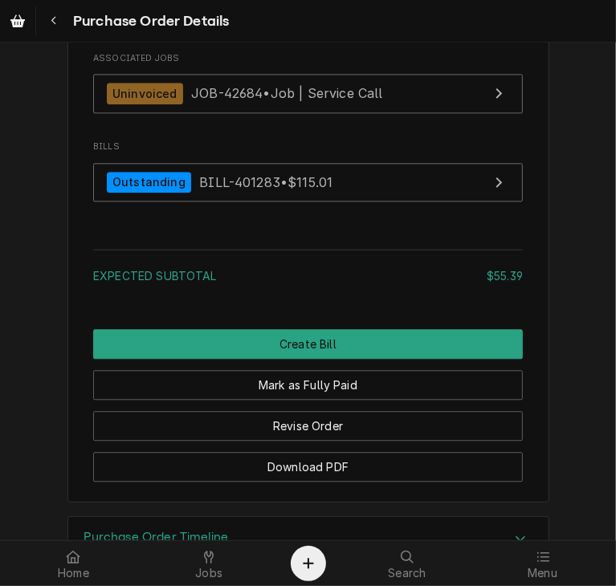
scroll to position [1918, 0]
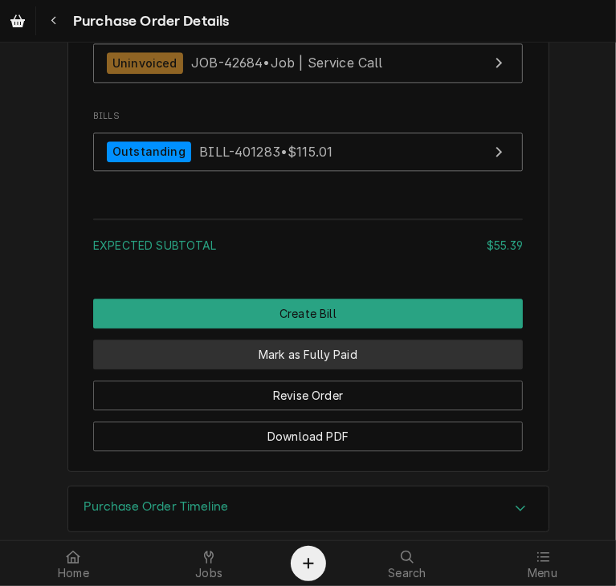
click at [391, 369] on button "Mark as Fully Paid" at bounding box center [307, 355] width 429 height 30
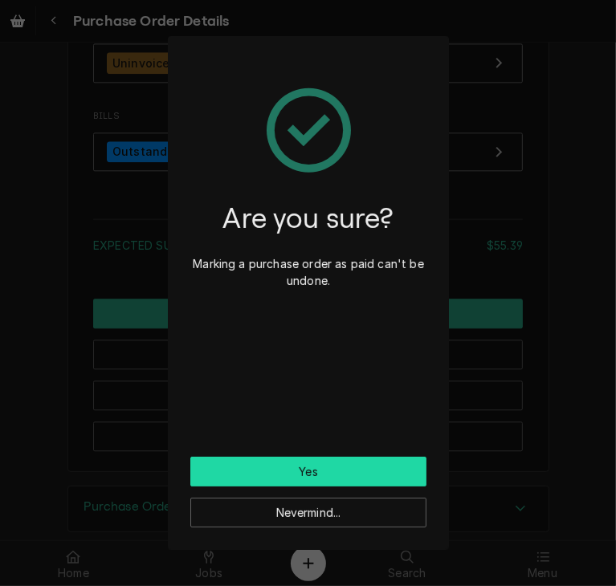
click at [386, 463] on button "Yes" at bounding box center [308, 472] width 236 height 30
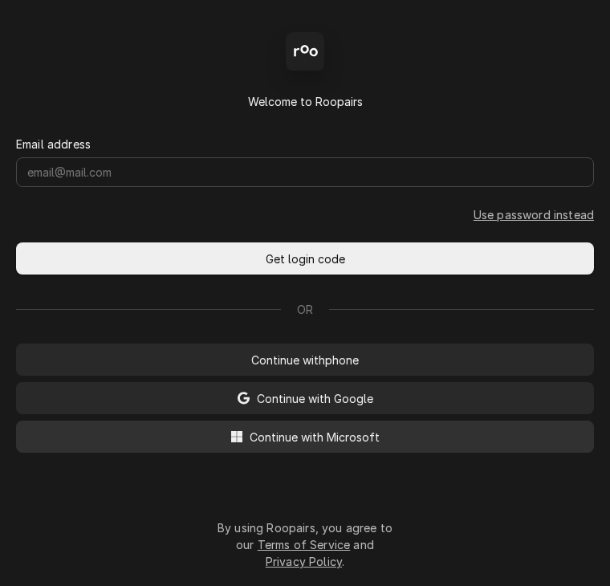
click at [263, 433] on span "Continue with Microsoft" at bounding box center [314, 437] width 136 height 17
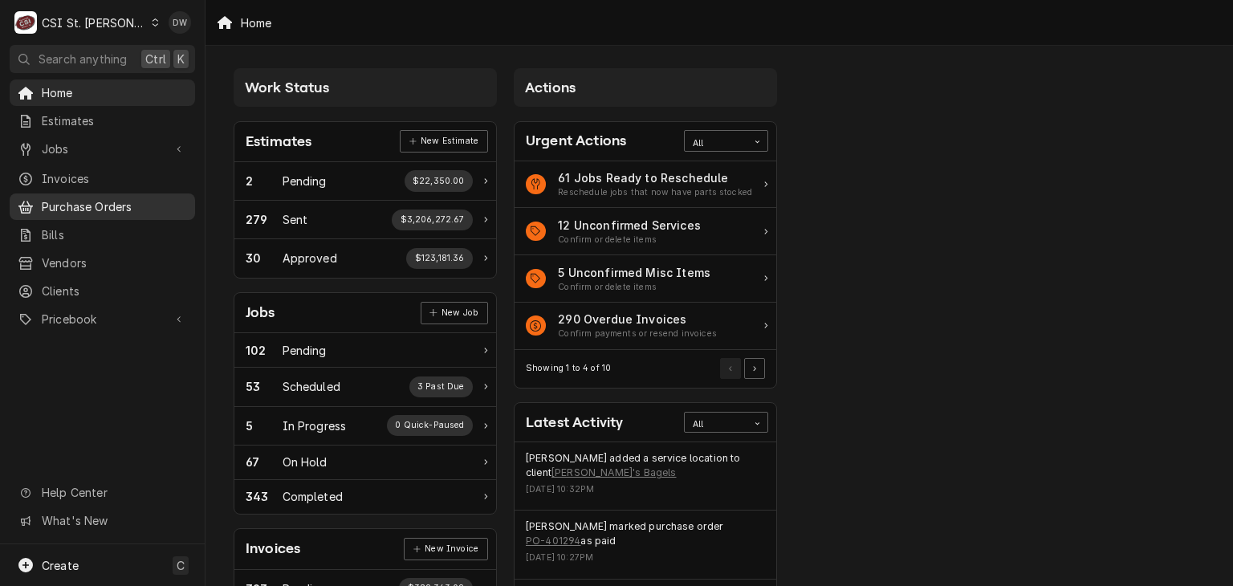
click at [116, 198] on span "Purchase Orders" at bounding box center [114, 206] width 145 height 17
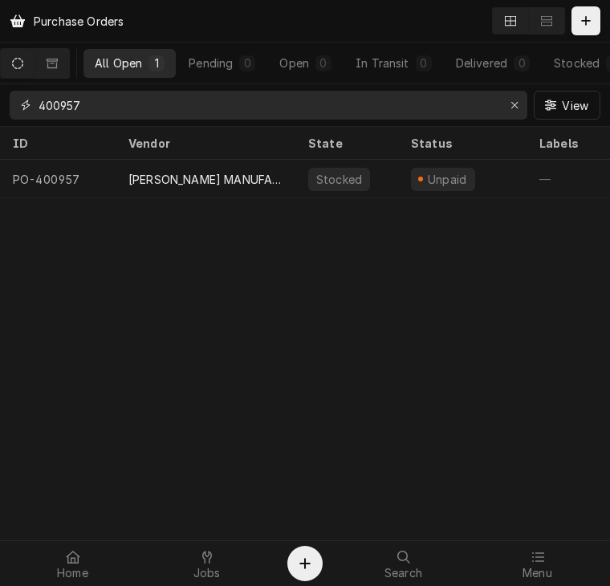
drag, startPoint x: 136, startPoint y: 104, endPoint x: 13, endPoint y: 120, distance: 124.5
click at [13, 120] on div "400957 View" at bounding box center [305, 105] width 610 height 42
type input "3"
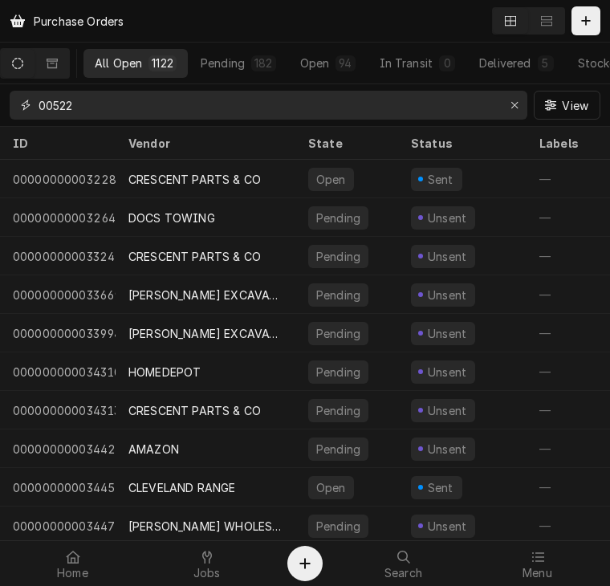
type input "00522"
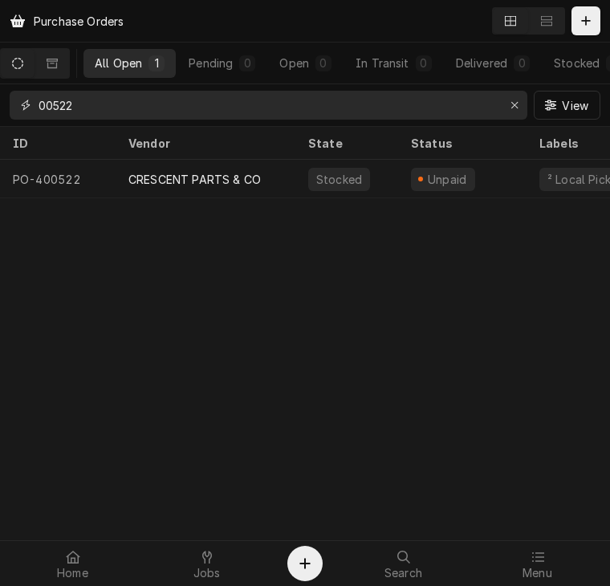
drag, startPoint x: 100, startPoint y: 113, endPoint x: 26, endPoint y: 96, distance: 75.7
click at [26, 96] on div "00522" at bounding box center [269, 105] width 518 height 29
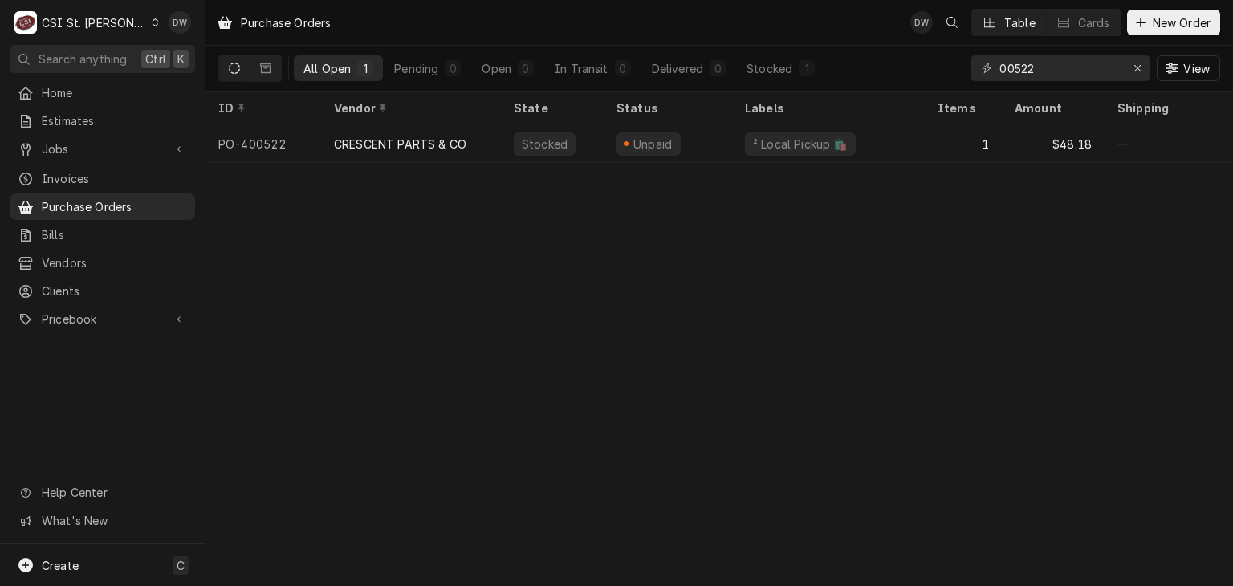
click at [151, 17] on div "Dynamic Content Wrapper" at bounding box center [155, 22] width 9 height 11
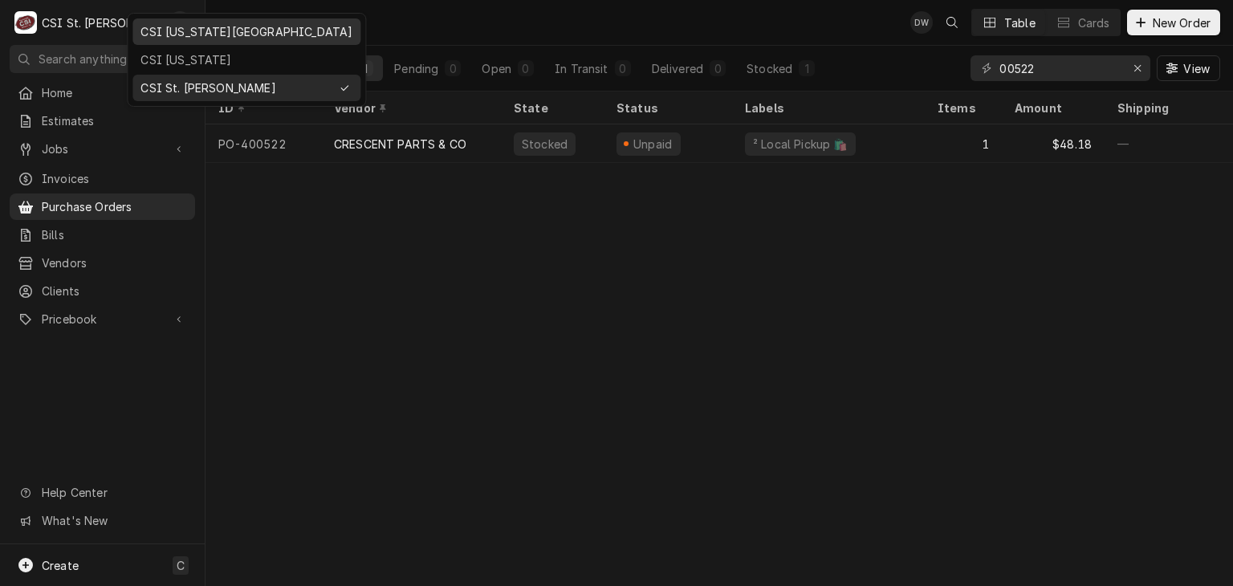
click at [162, 25] on div "CSI [US_STATE][GEOGRAPHIC_DATA]" at bounding box center [246, 31] width 212 height 17
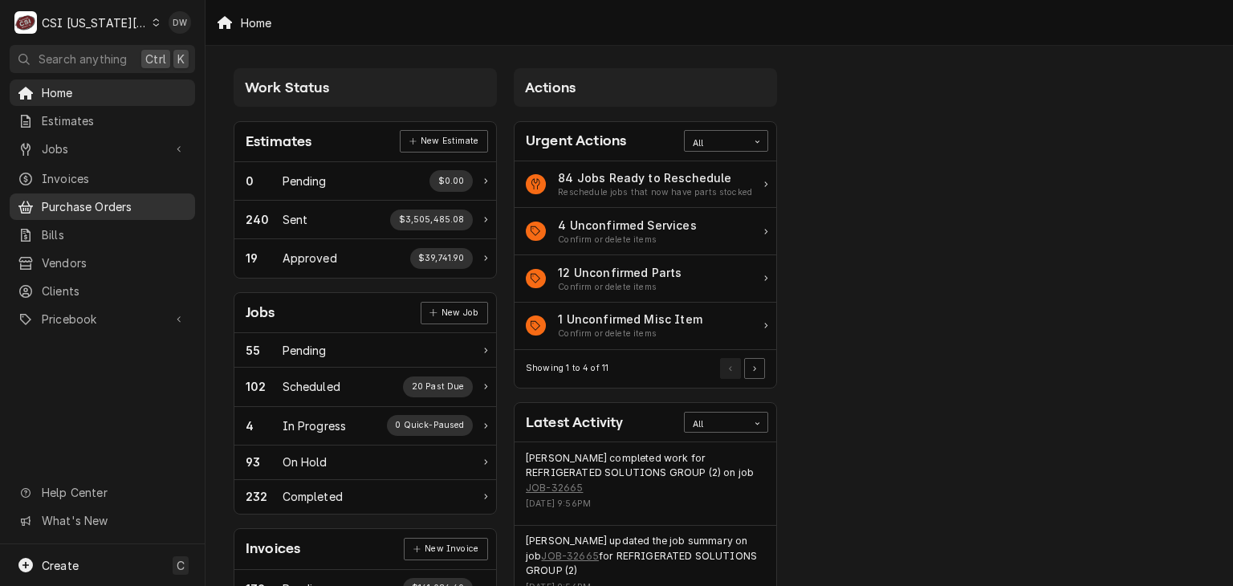
click at [103, 201] on span "Purchase Orders" at bounding box center [114, 206] width 145 height 17
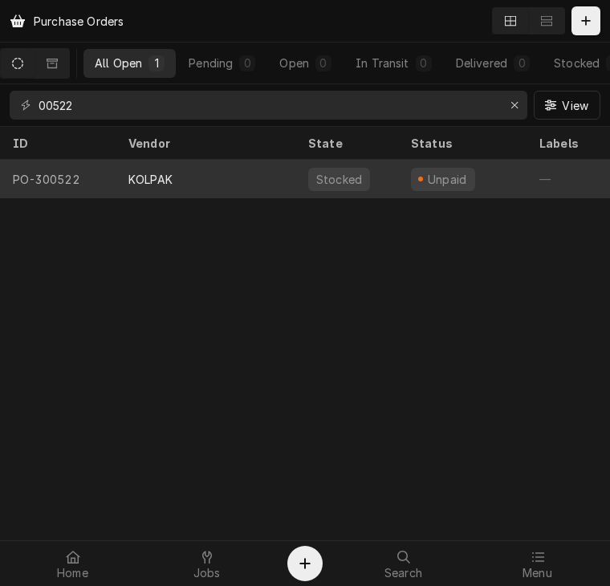
click at [148, 177] on div "KOLPAK" at bounding box center [150, 179] width 44 height 17
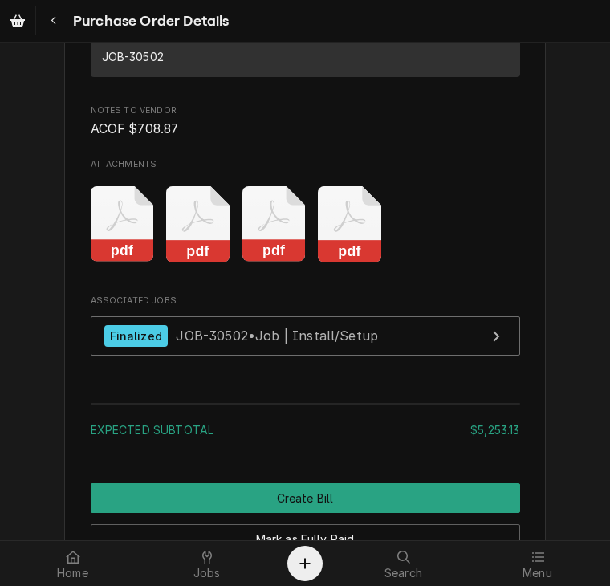
scroll to position [1386, 0]
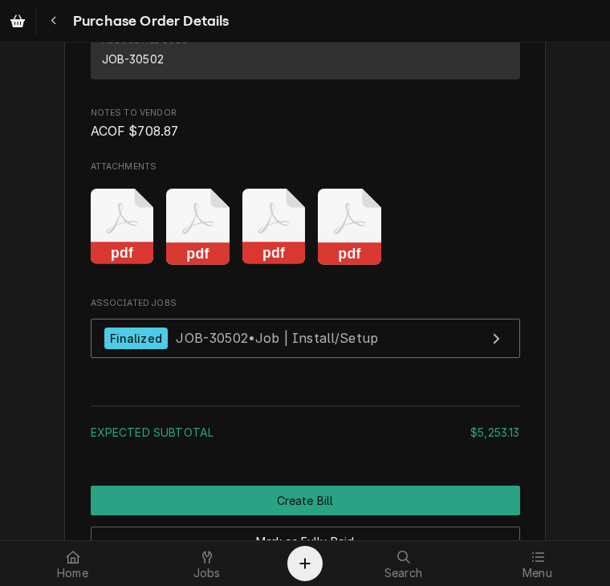
click at [180, 265] on icon "Attachments" at bounding box center [197, 227] width 63 height 76
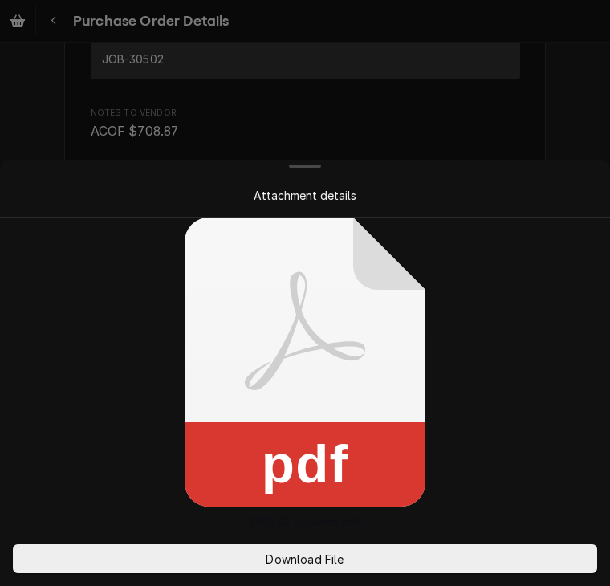
click at [180, 286] on div "Attachment details pdf 300522 detailed.pdf Download File" at bounding box center [305, 293] width 610 height 586
click at [549, 87] on div at bounding box center [305, 293] width 610 height 586
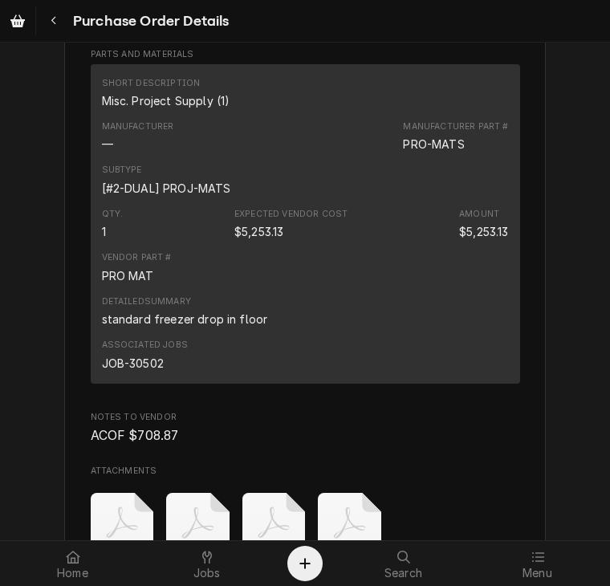
scroll to position [1085, 0]
